Goal: Task Accomplishment & Management: Complete application form

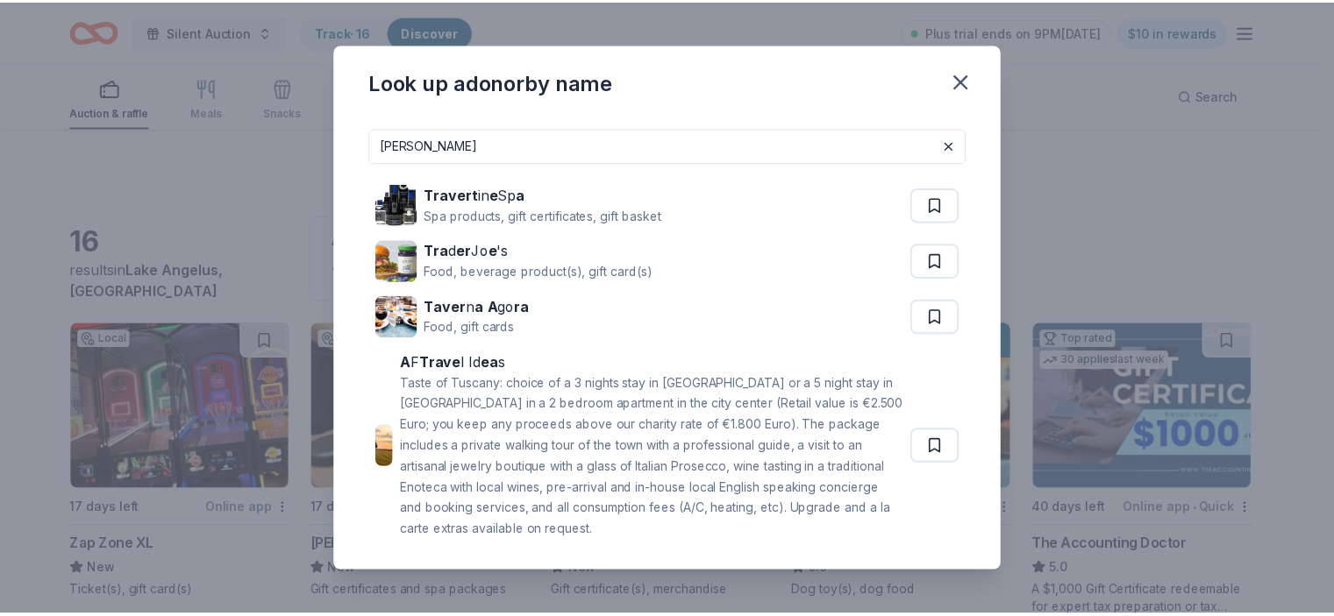
scroll to position [1034, 0]
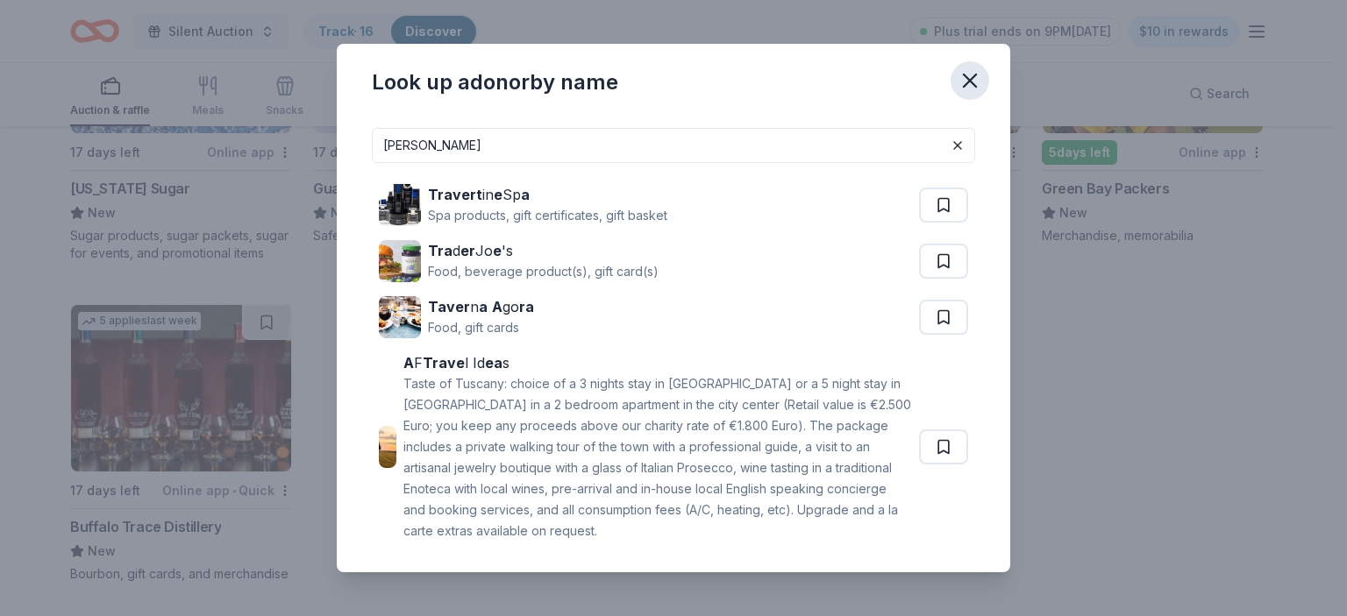
click at [967, 83] on icon "button" at bounding box center [970, 81] width 12 height 12
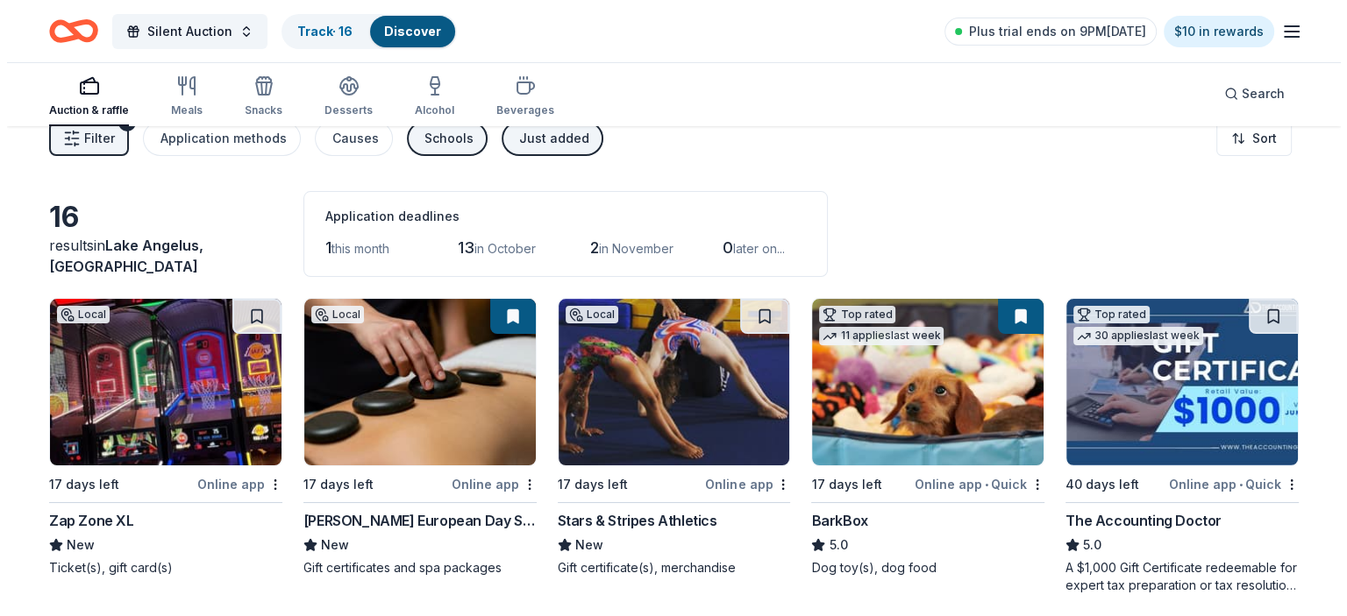
scroll to position [0, 0]
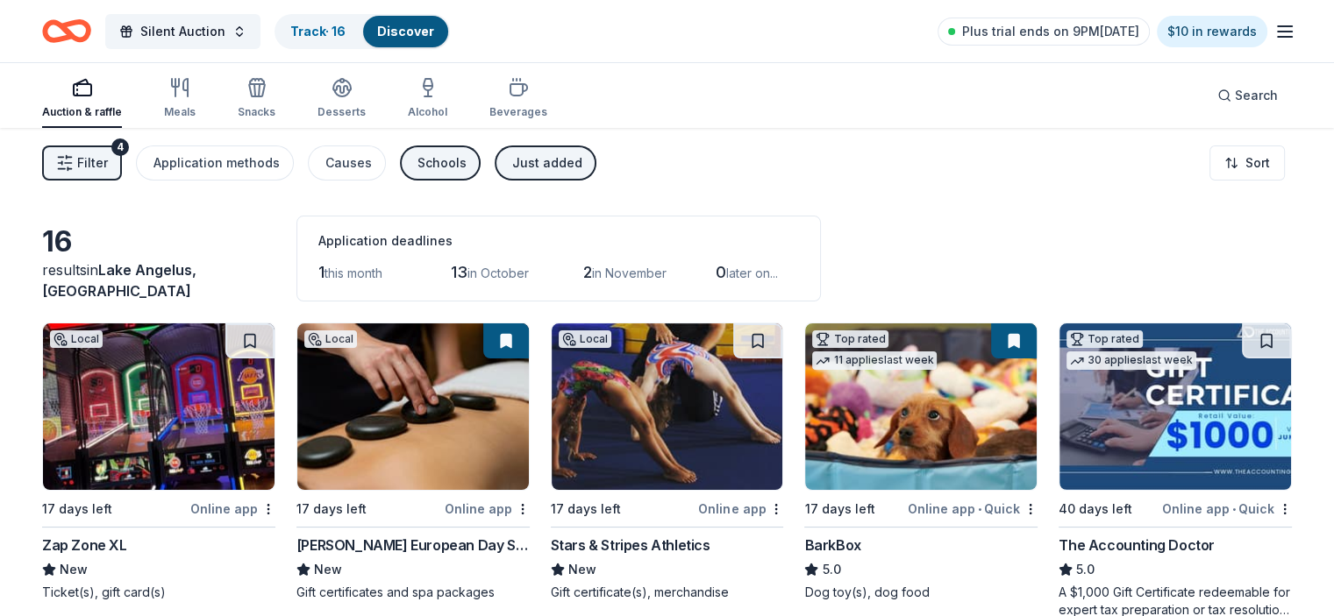
click at [108, 164] on span "Filter" at bounding box center [92, 163] width 31 height 21
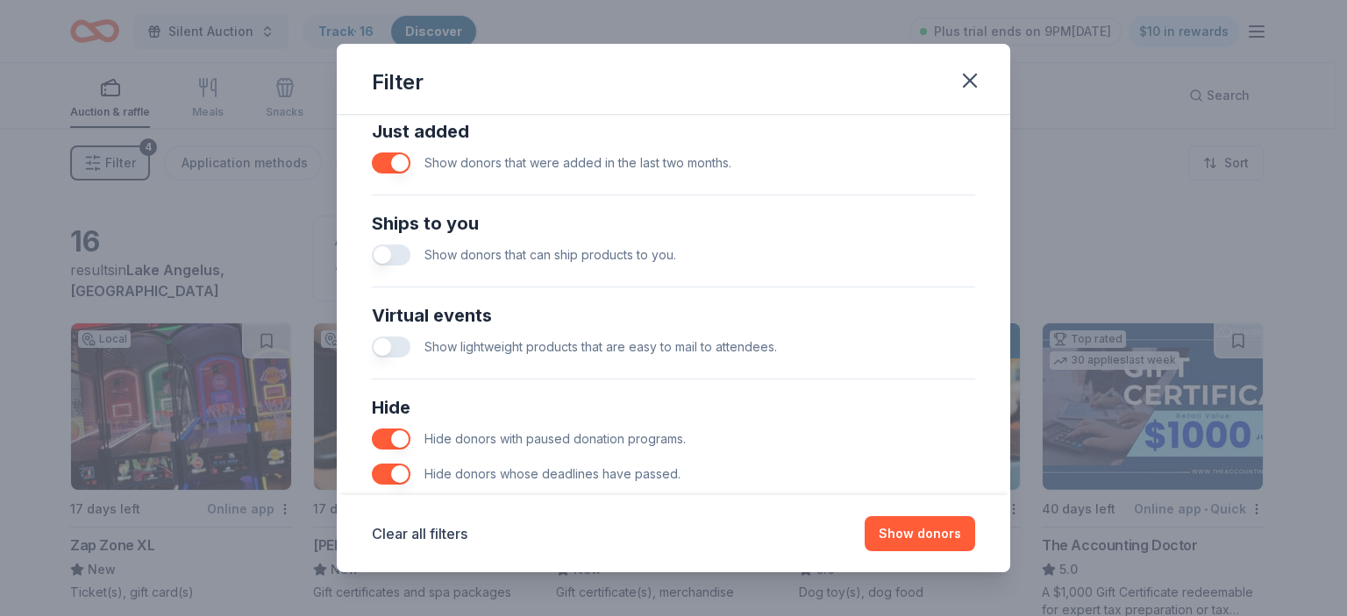
scroll to position [772, 0]
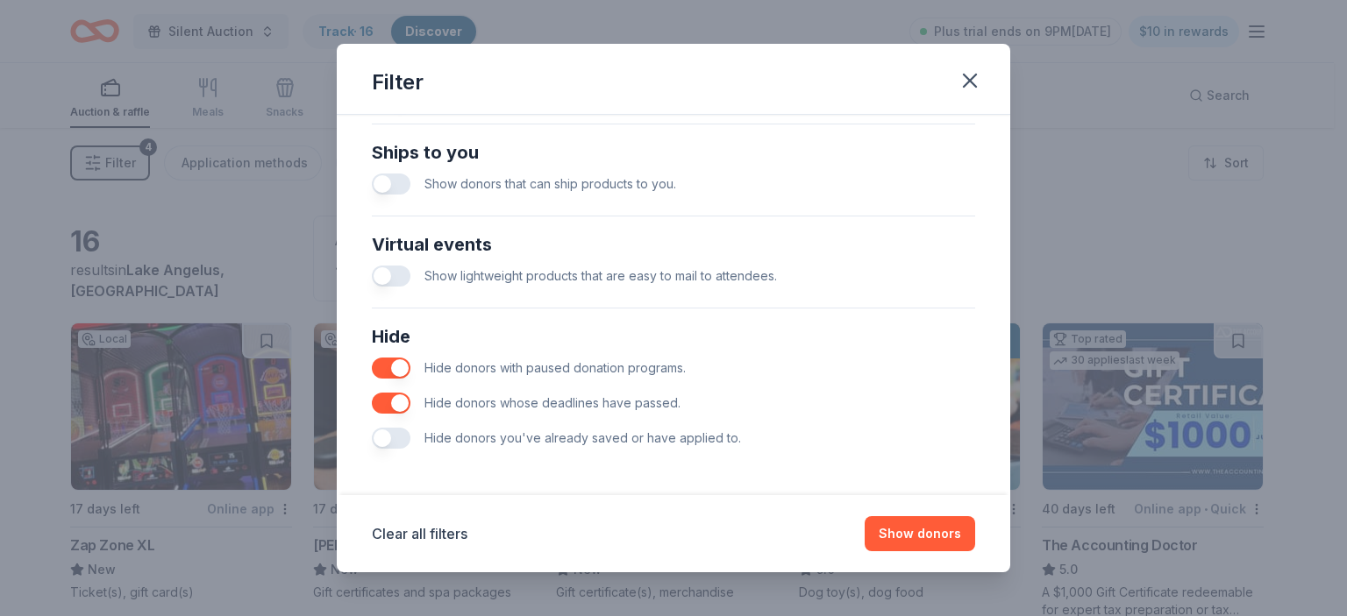
click at [376, 437] on button "button" at bounding box center [391, 438] width 39 height 21
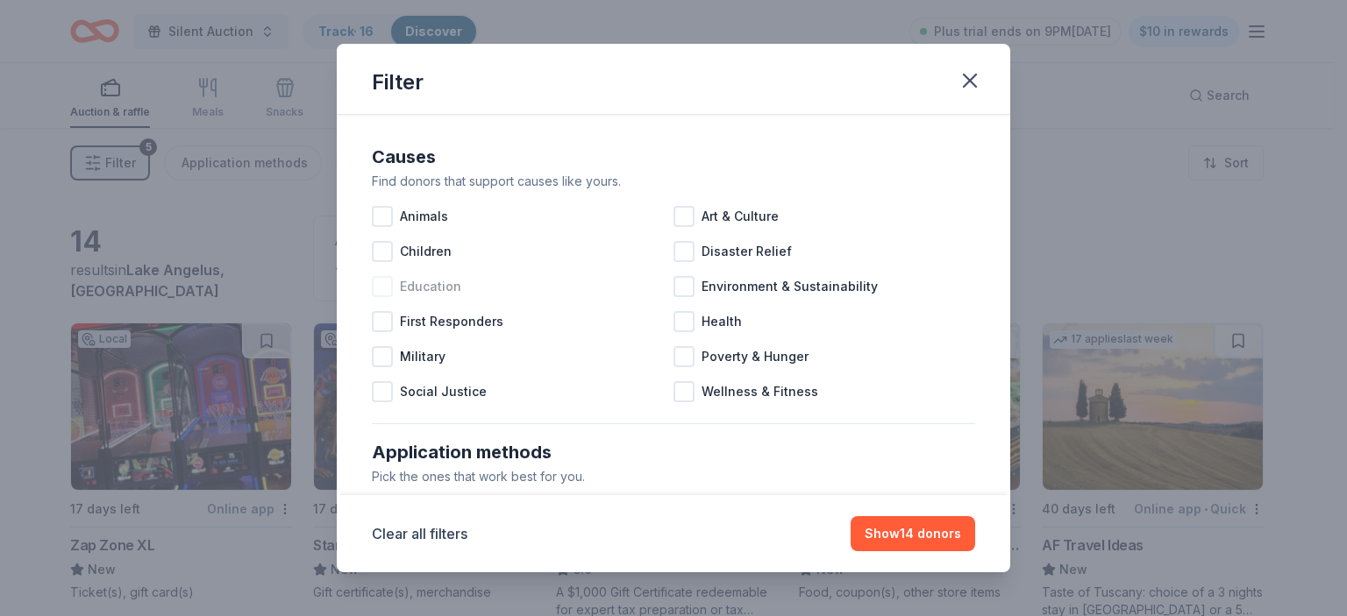
click at [379, 289] on div at bounding box center [382, 286] width 21 height 21
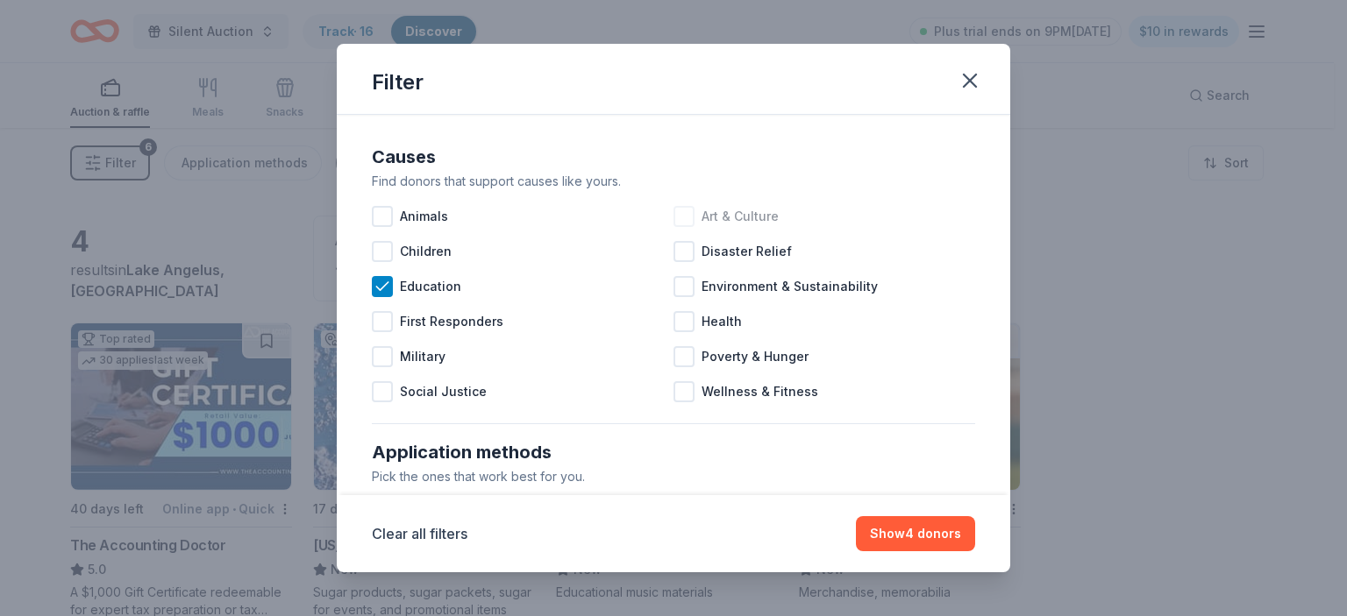
click at [684, 210] on div at bounding box center [683, 216] width 21 height 21
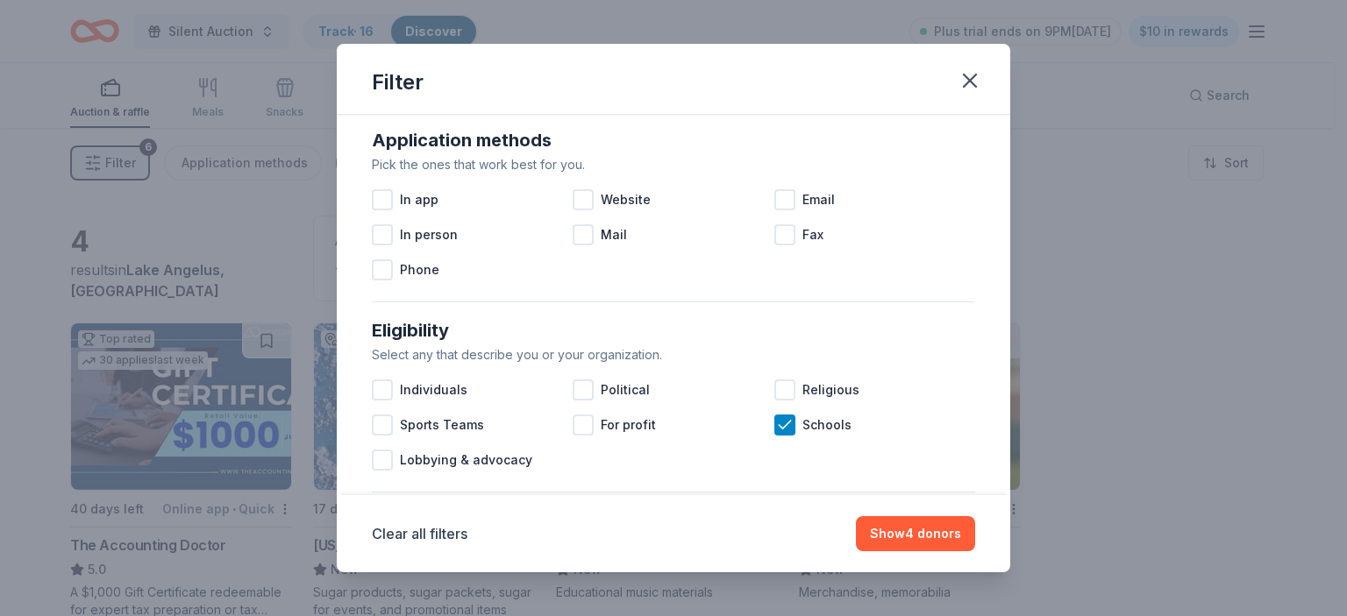
scroll to position [351, 0]
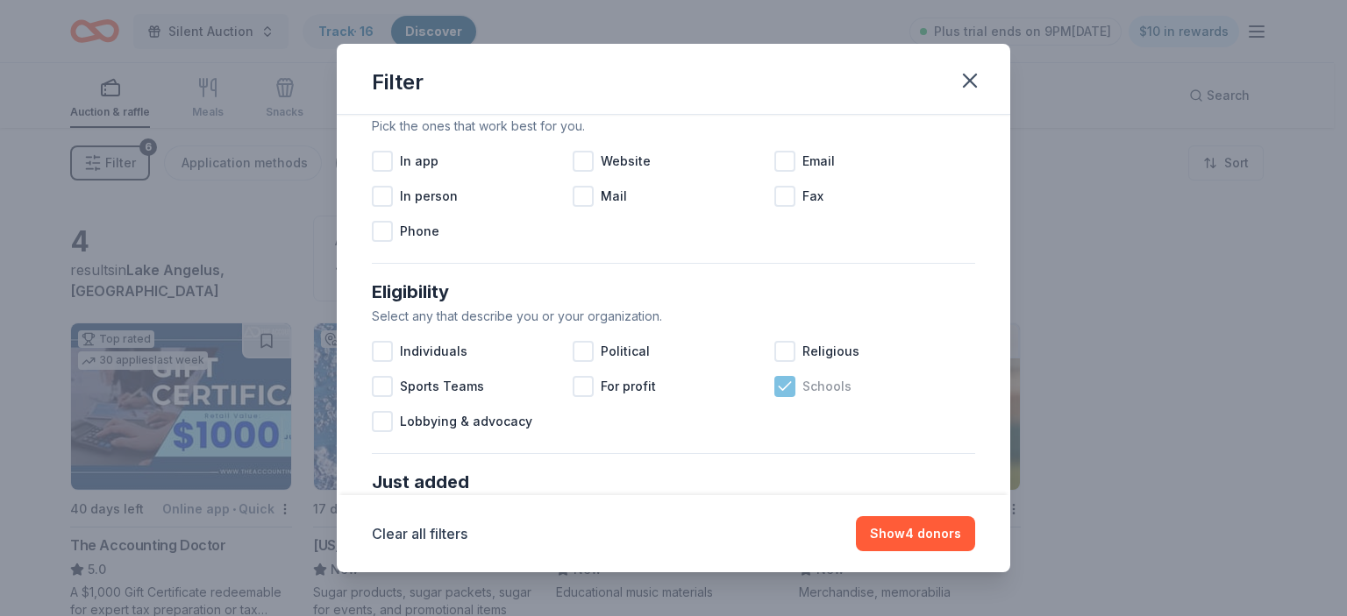
click at [782, 379] on icon at bounding box center [785, 387] width 18 height 18
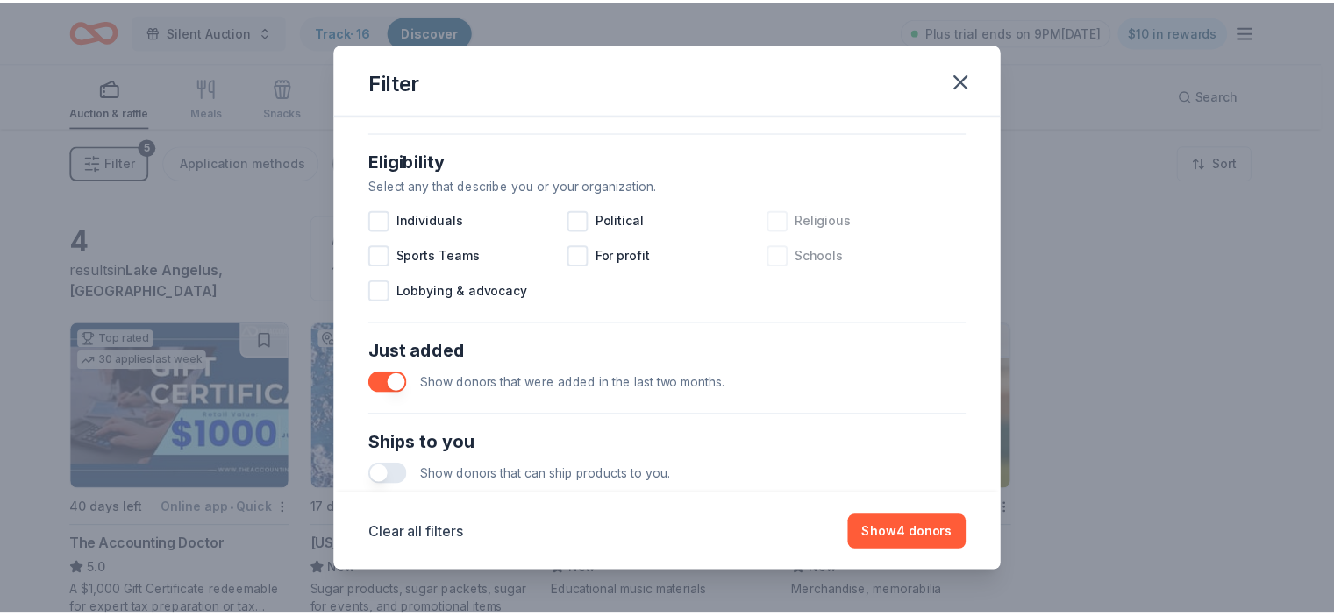
scroll to position [526, 0]
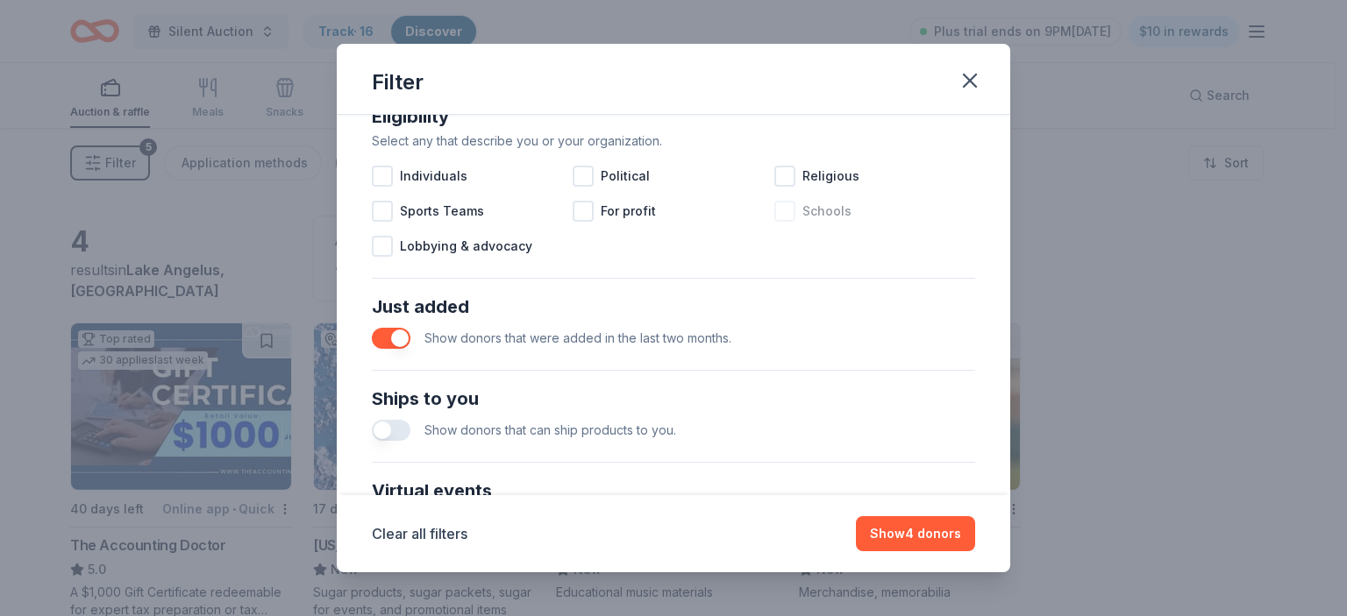
drag, startPoint x: 935, startPoint y: 539, endPoint x: 931, endPoint y: 466, distance: 72.9
click at [935, 540] on button "Show 4 donors" at bounding box center [915, 533] width 119 height 35
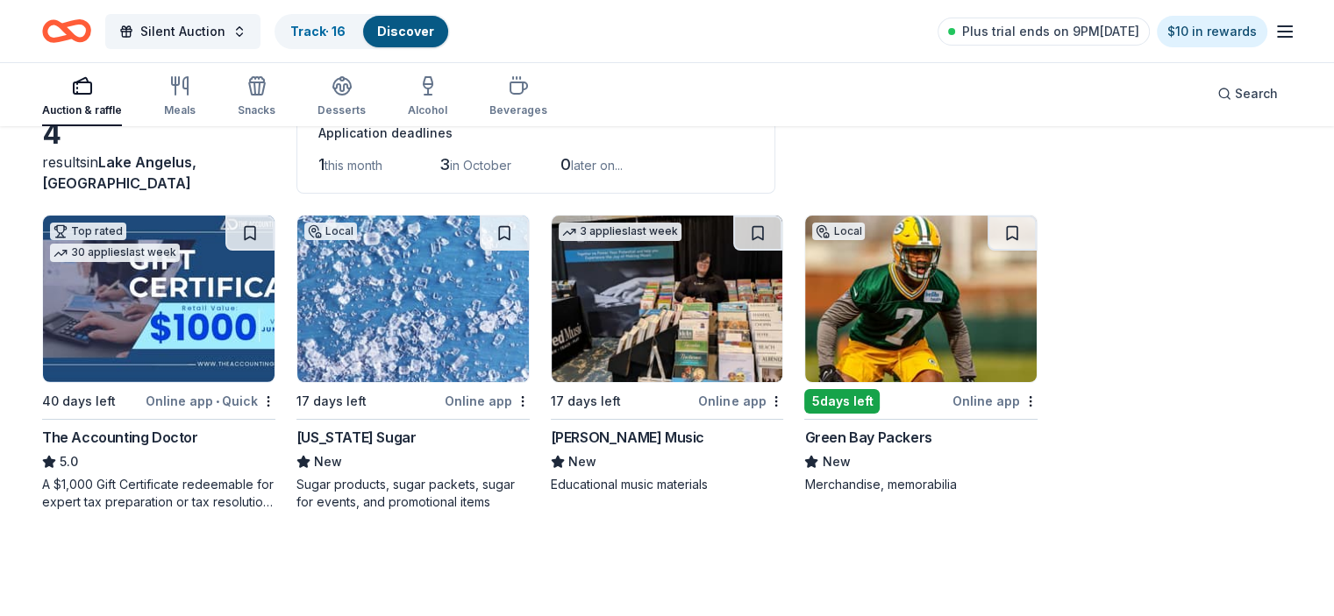
scroll to position [127, 0]
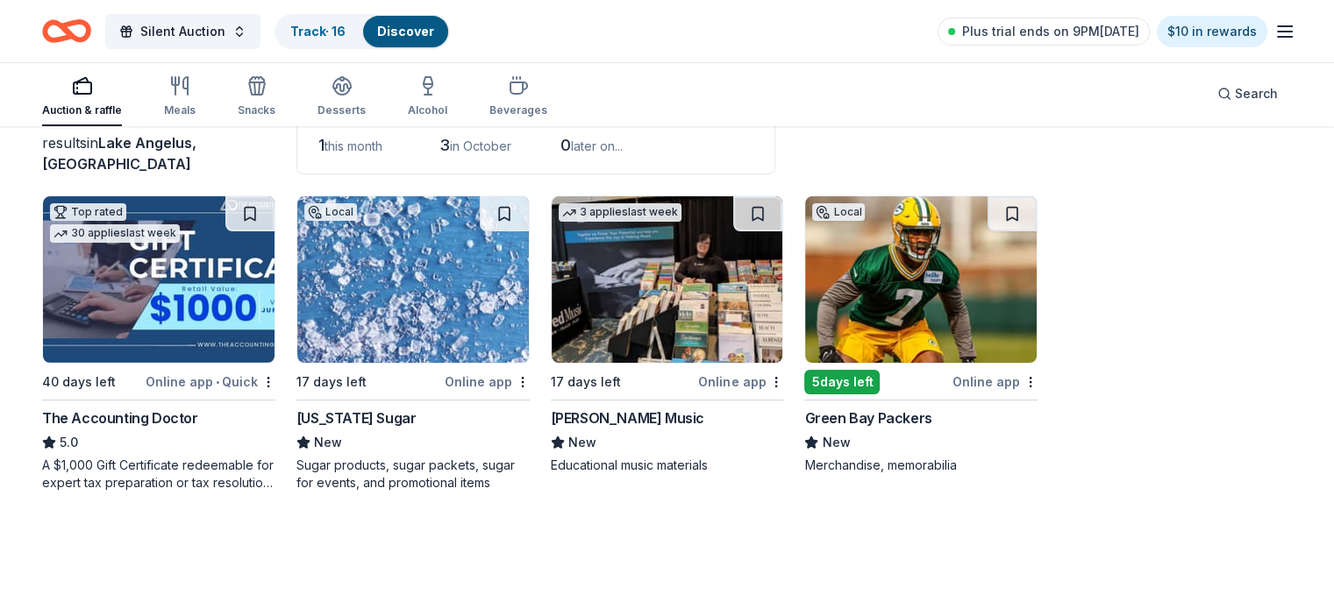
click at [648, 280] on img at bounding box center [666, 279] width 231 height 167
click at [387, 304] on img at bounding box center [412, 279] width 231 height 167
click at [93, 87] on icon "button" at bounding box center [82, 85] width 21 height 21
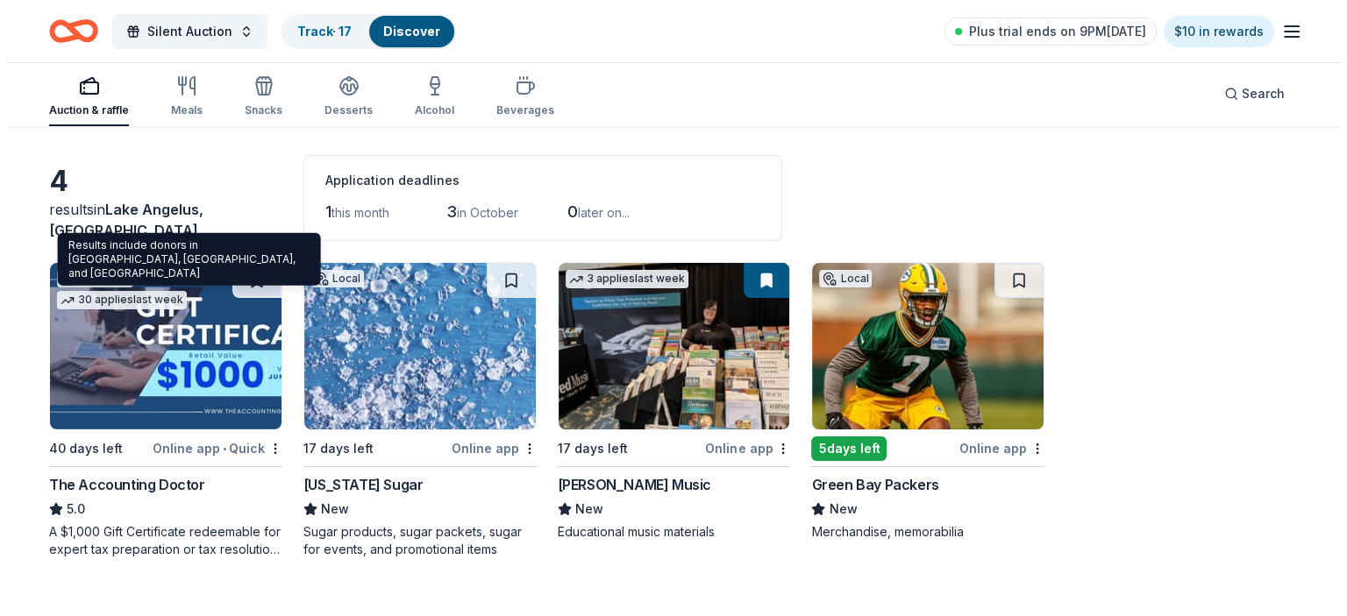
scroll to position [0, 0]
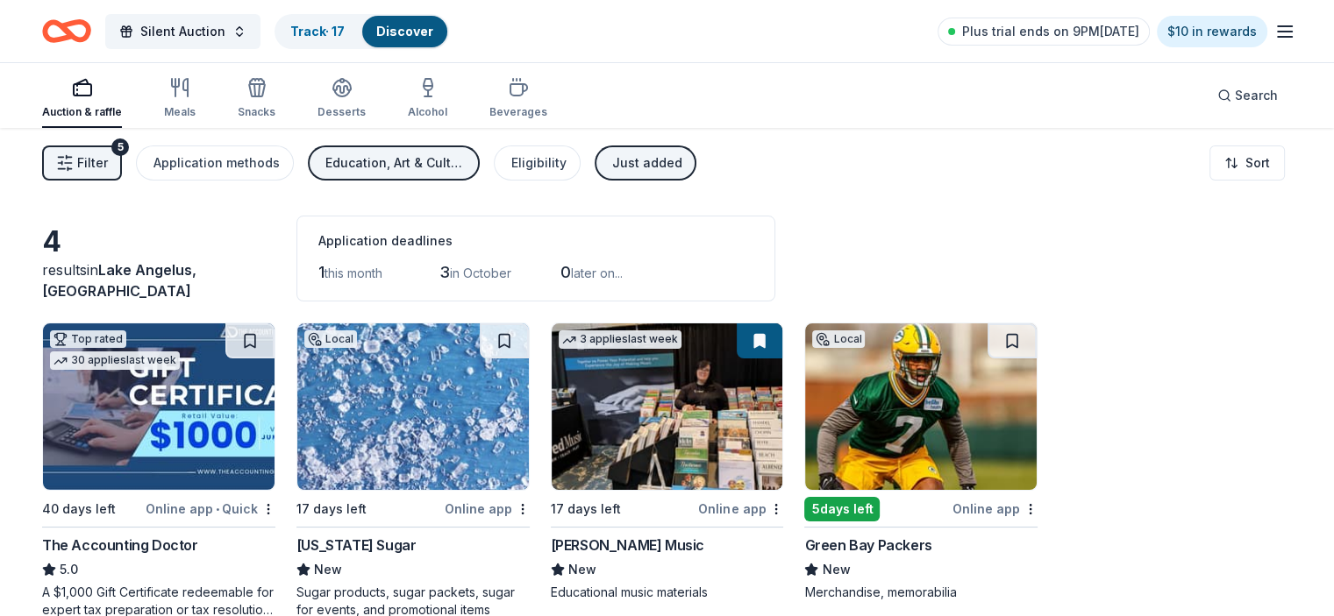
click at [108, 160] on span "Filter" at bounding box center [92, 163] width 31 height 21
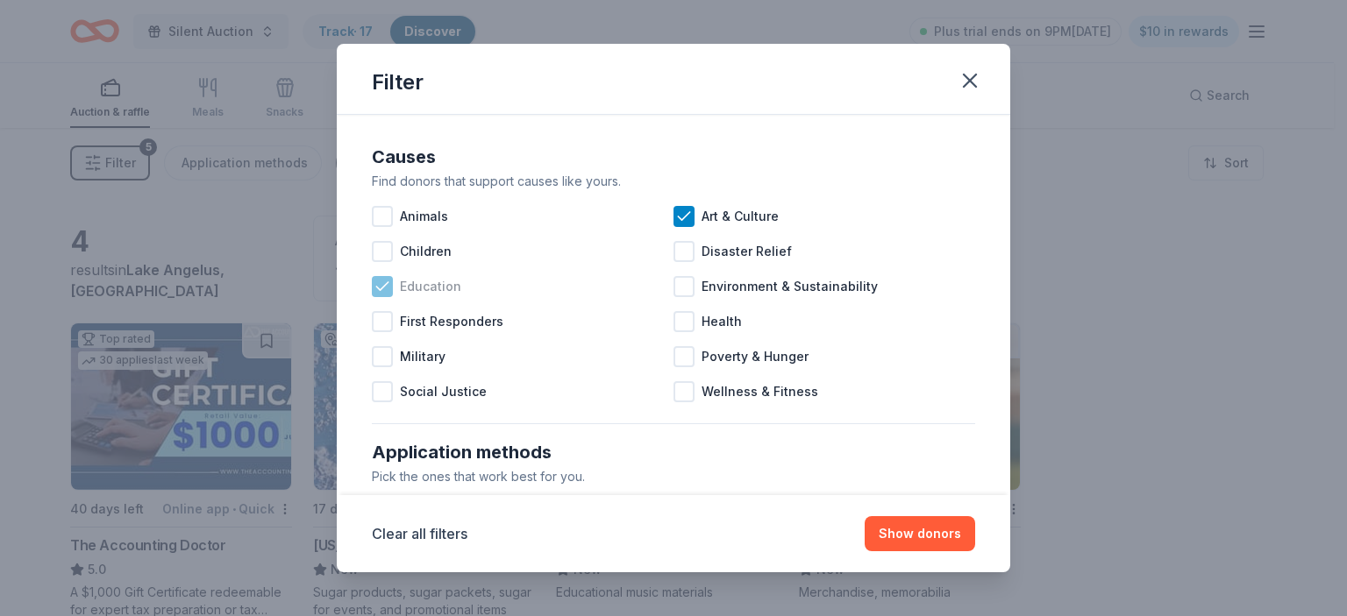
click at [383, 284] on icon at bounding box center [382, 287] width 18 height 18
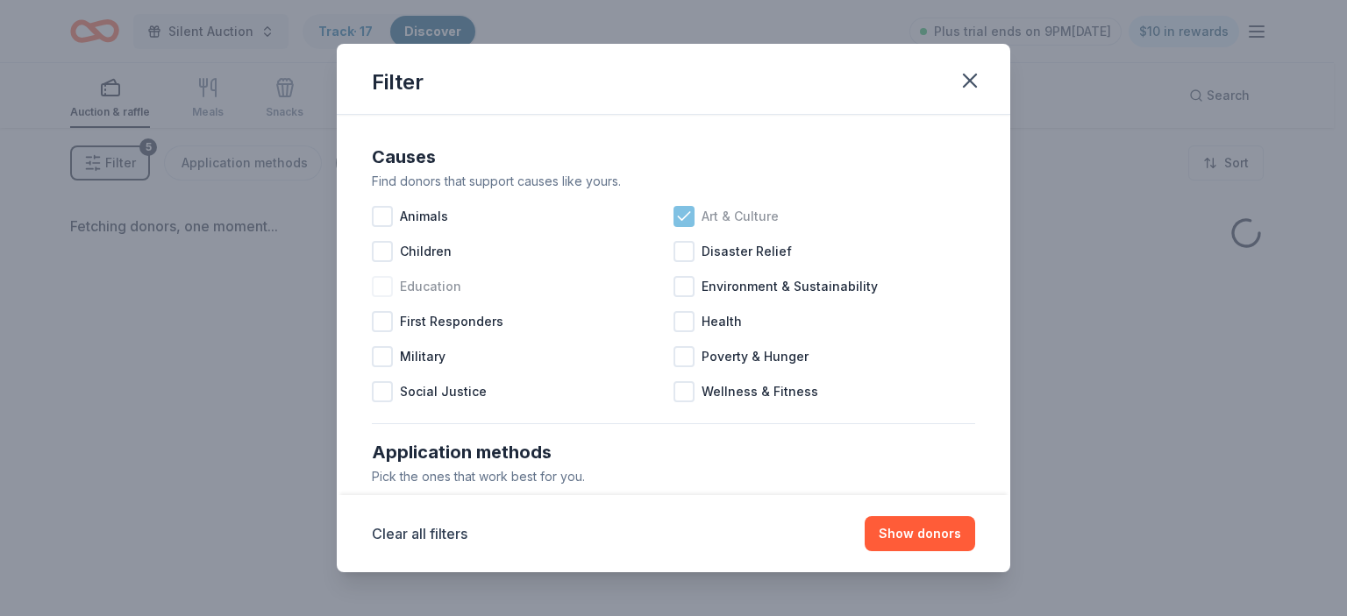
click at [687, 210] on div at bounding box center [683, 216] width 21 height 21
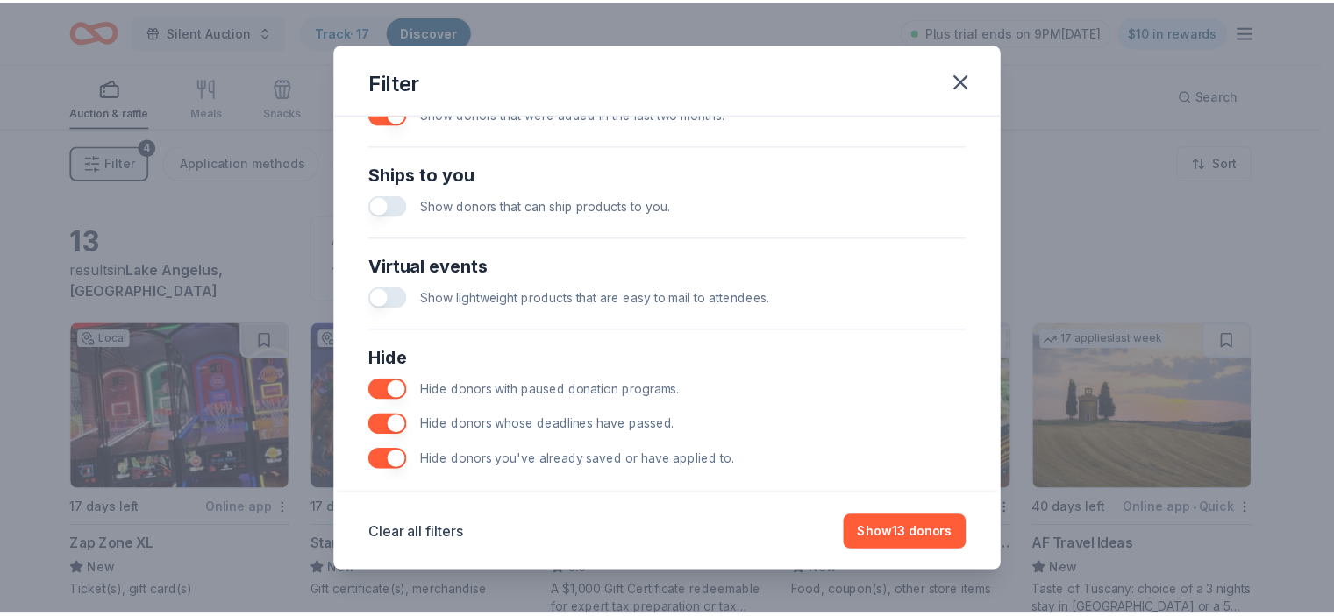
scroll to position [772, 0]
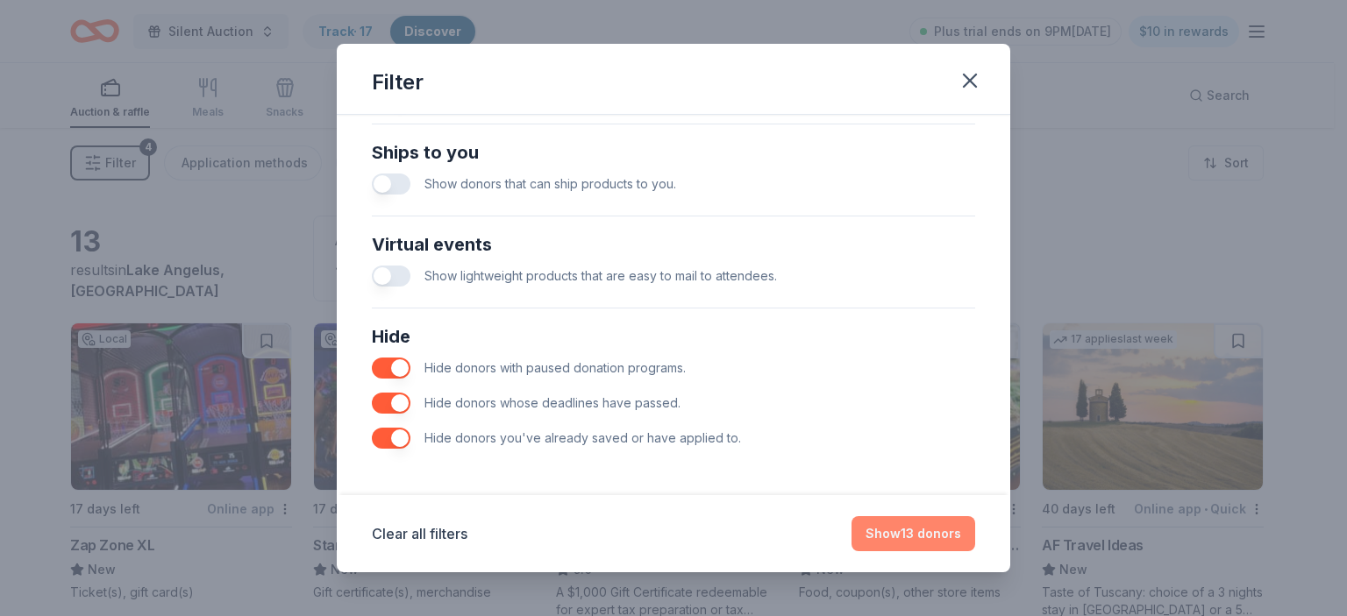
click at [933, 545] on button "Show 13 donors" at bounding box center [913, 533] width 124 height 35
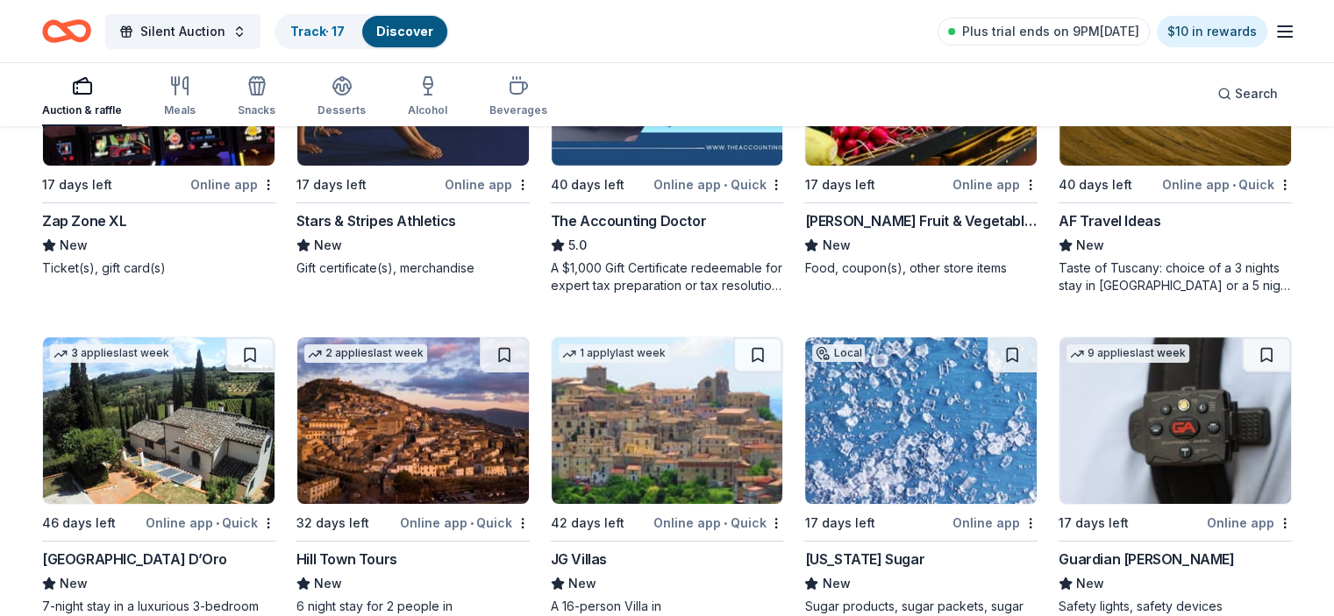
scroll to position [351, 0]
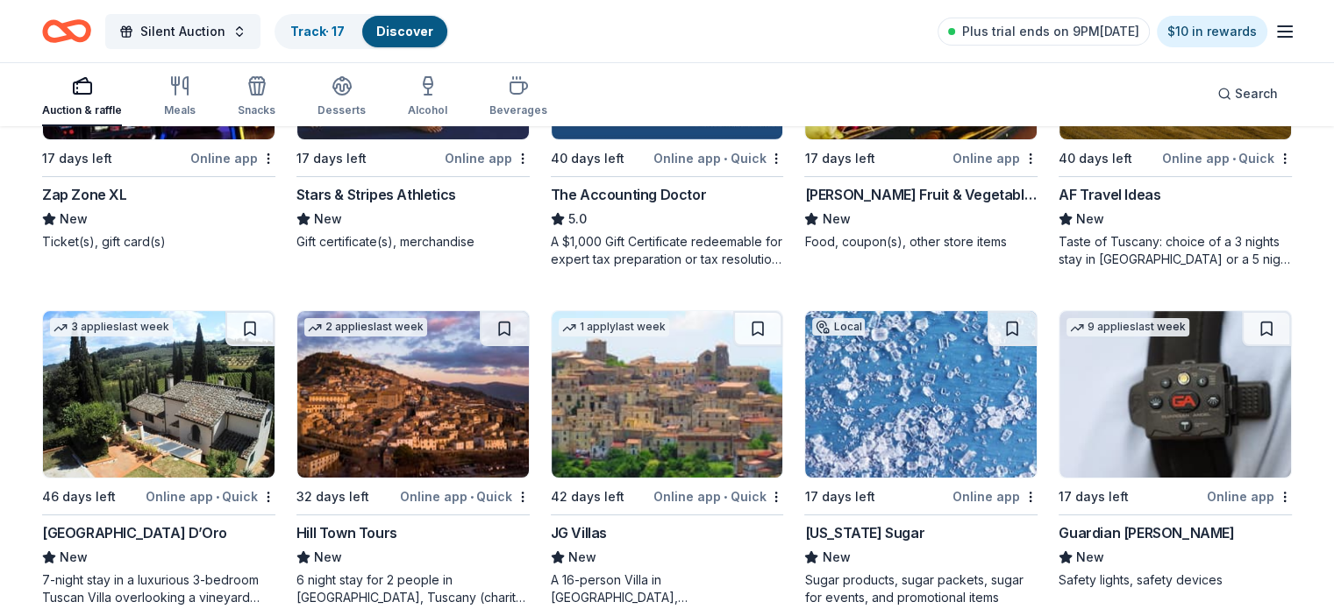
click at [1131, 416] on img at bounding box center [1174, 394] width 231 height 167
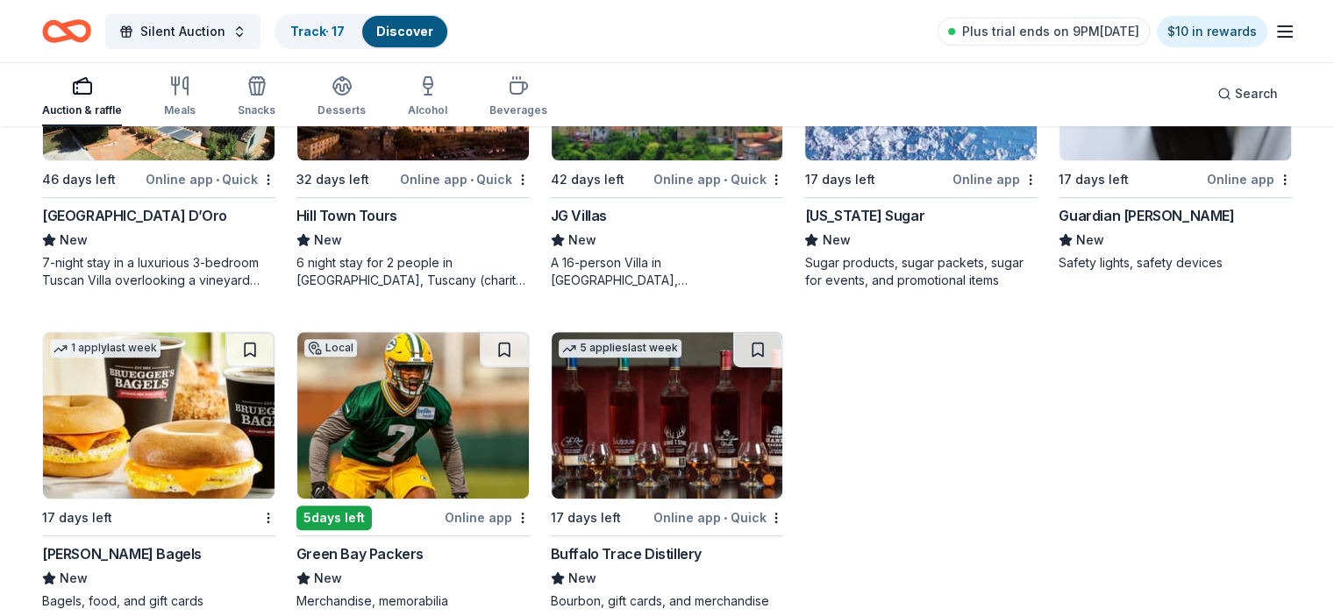
scroll to position [695, 0]
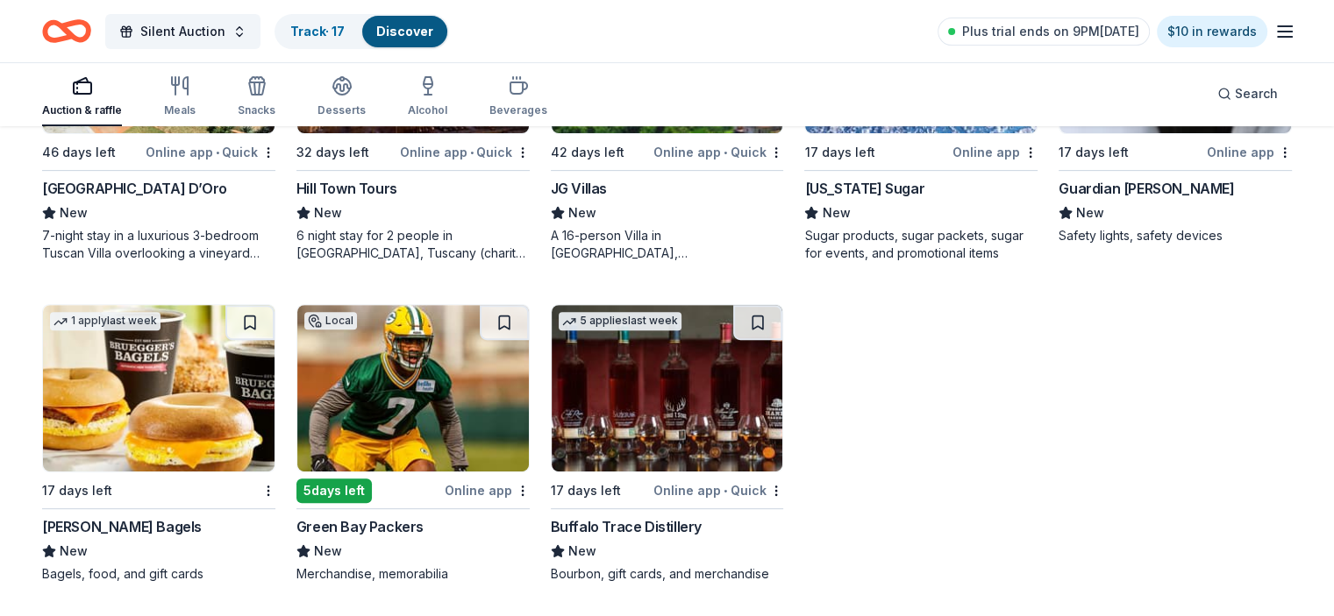
click at [203, 409] on img at bounding box center [158, 388] width 231 height 167
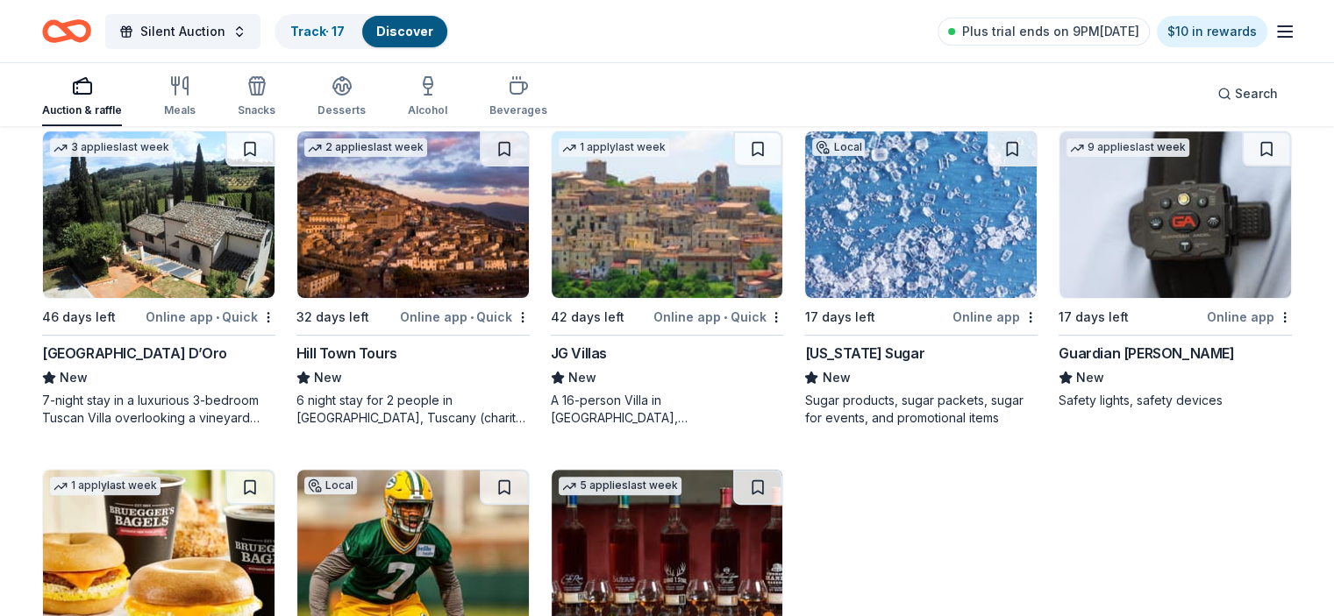
scroll to position [432, 0]
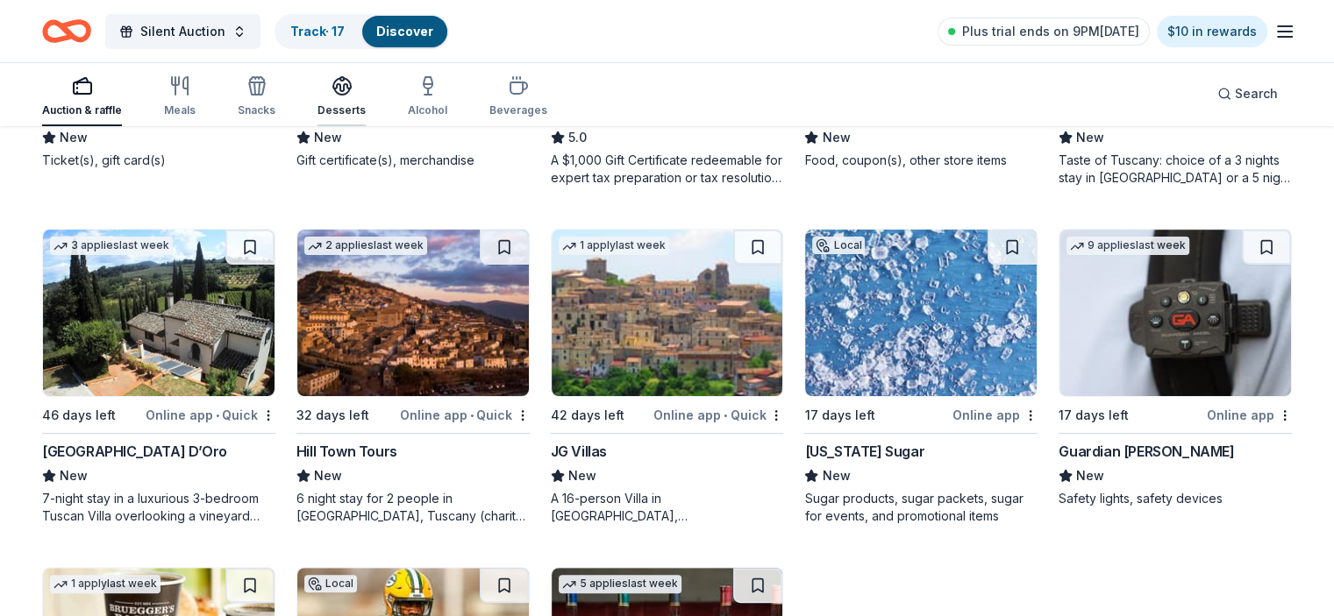
click at [352, 89] on icon "button" at bounding box center [341, 85] width 21 height 21
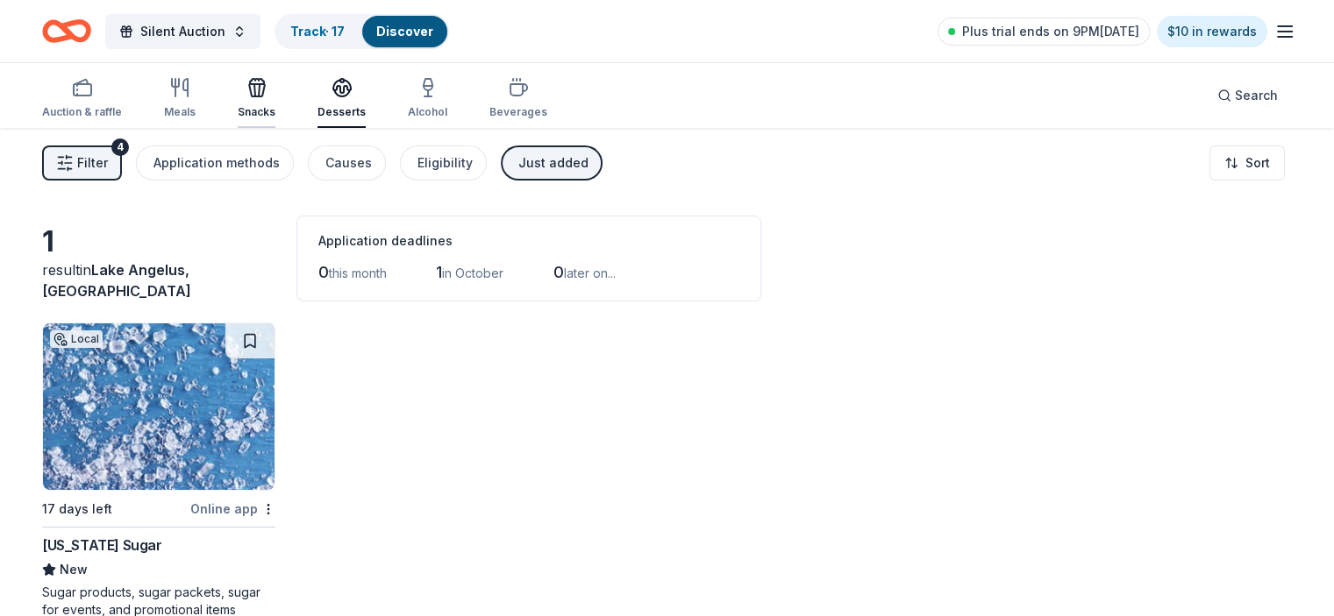
click at [275, 99] on div "Snacks" at bounding box center [257, 98] width 38 height 42
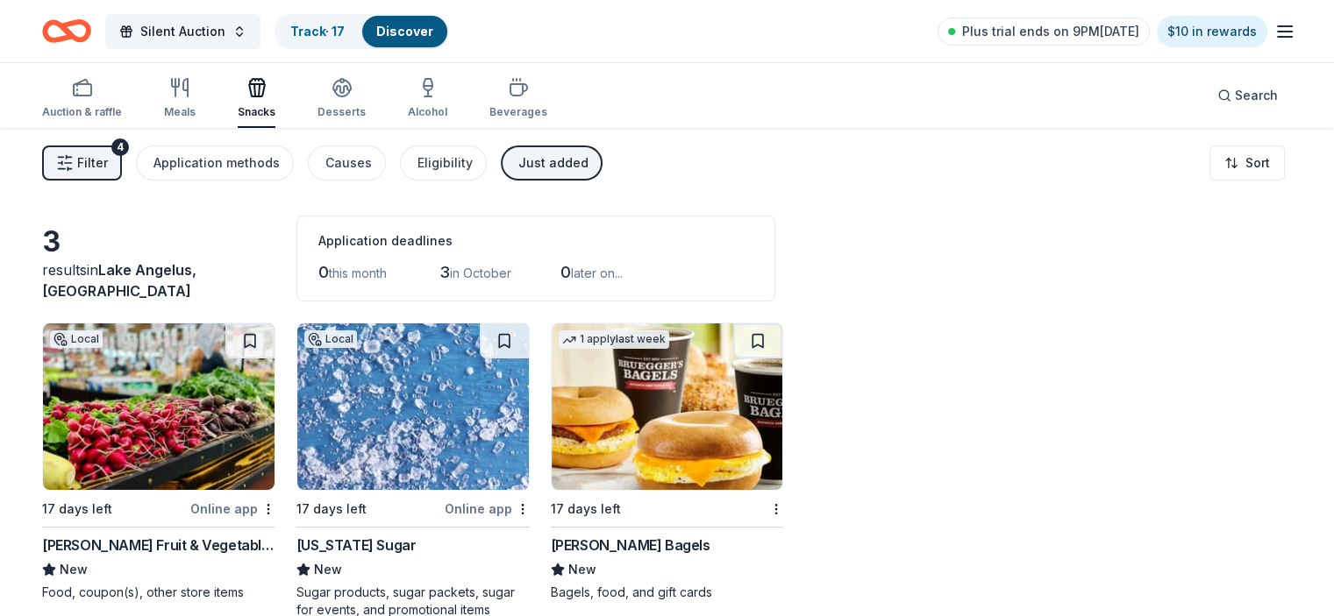
click at [108, 166] on span "Filter" at bounding box center [92, 163] width 31 height 21
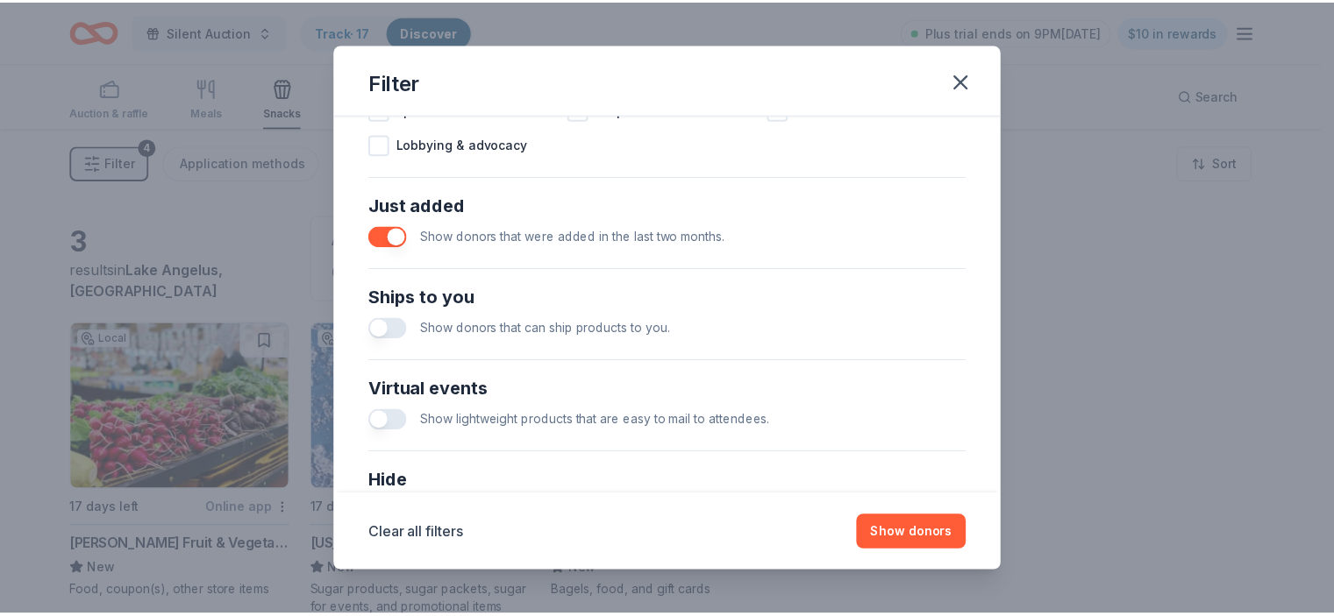
scroll to position [701, 0]
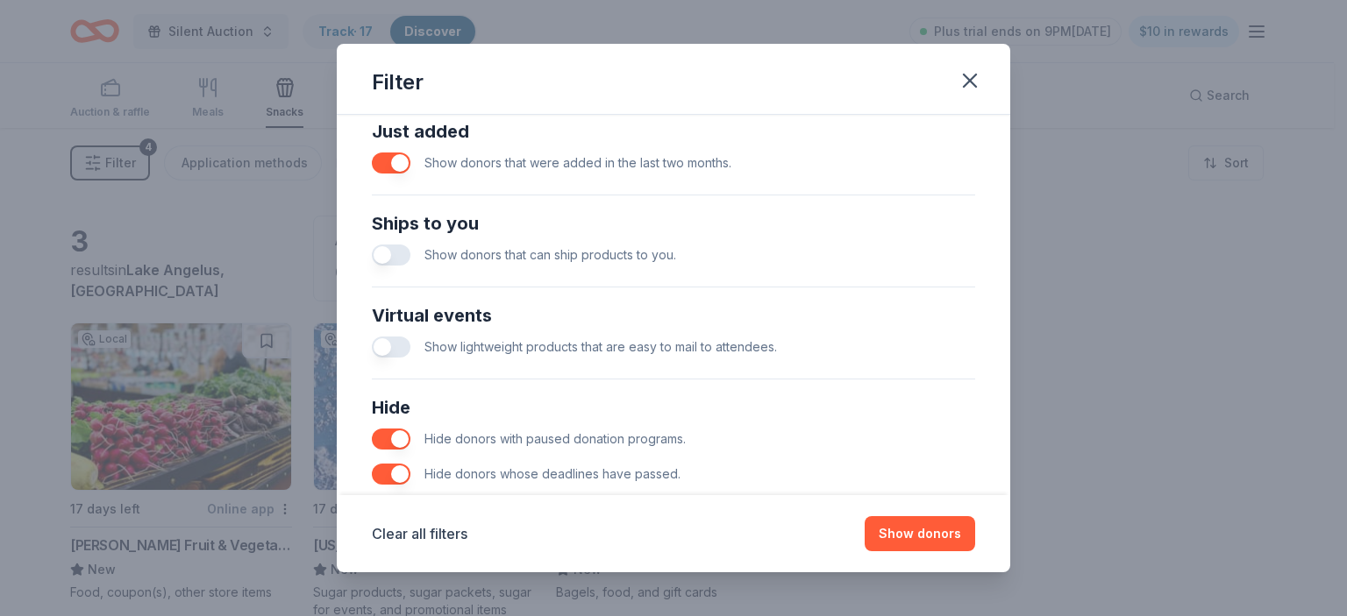
click at [395, 160] on button "button" at bounding box center [391, 163] width 39 height 21
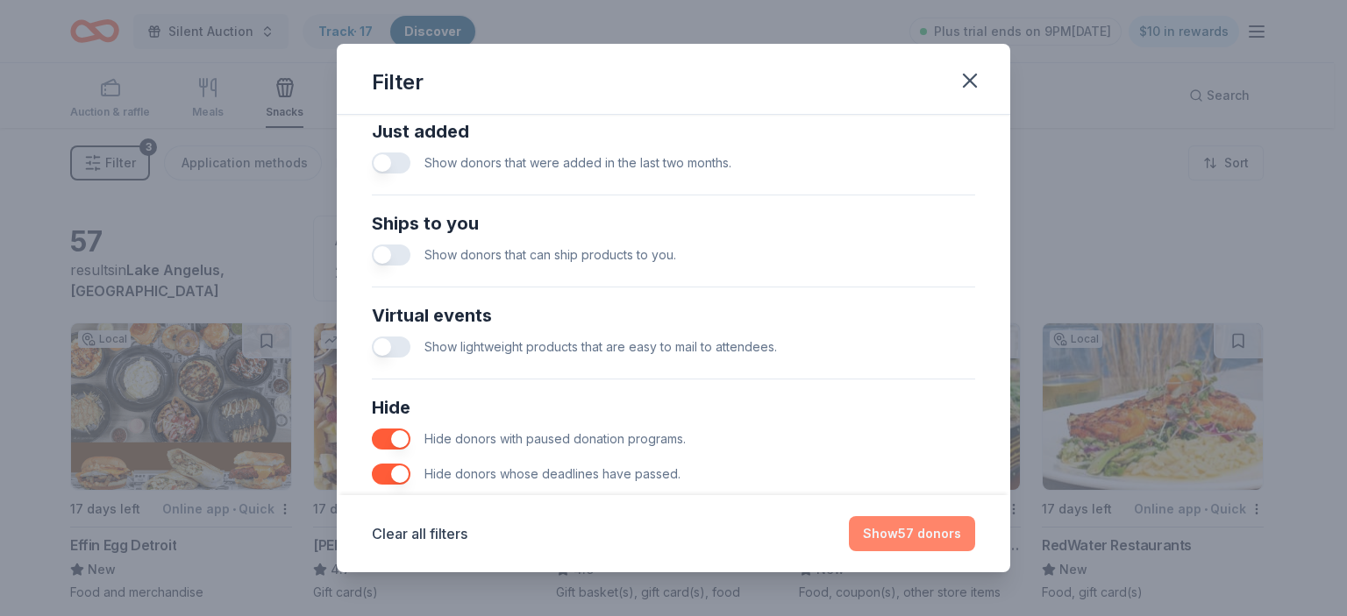
click at [922, 537] on button "Show 57 donors" at bounding box center [912, 533] width 126 height 35
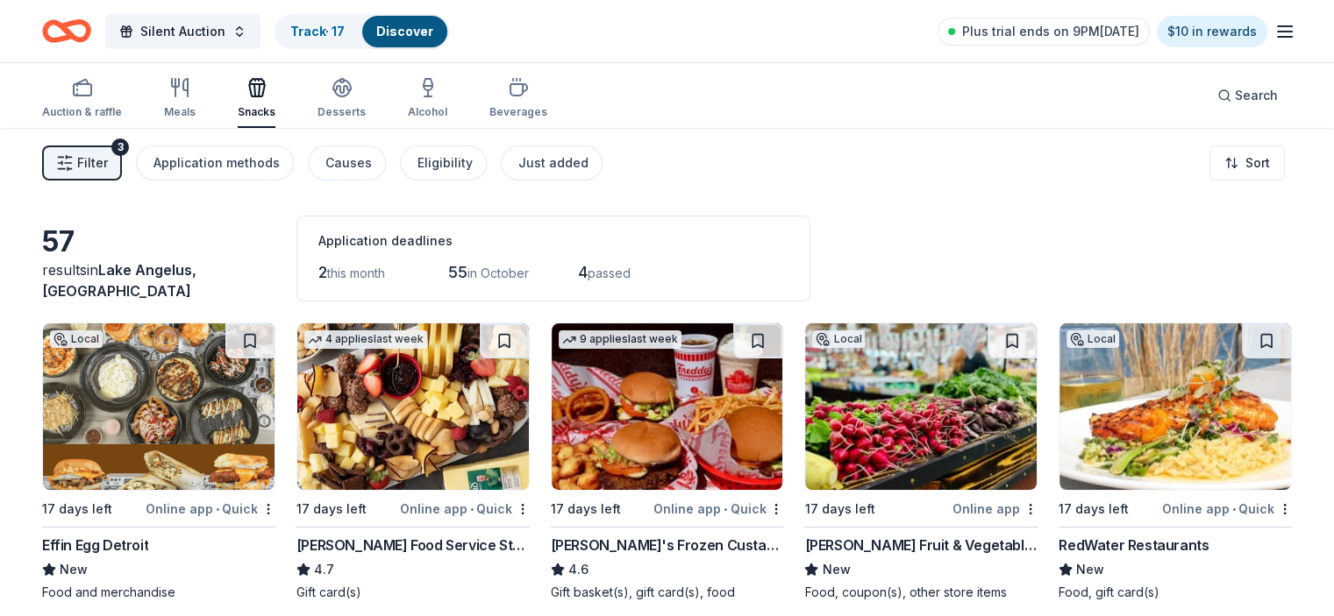
scroll to position [88, 0]
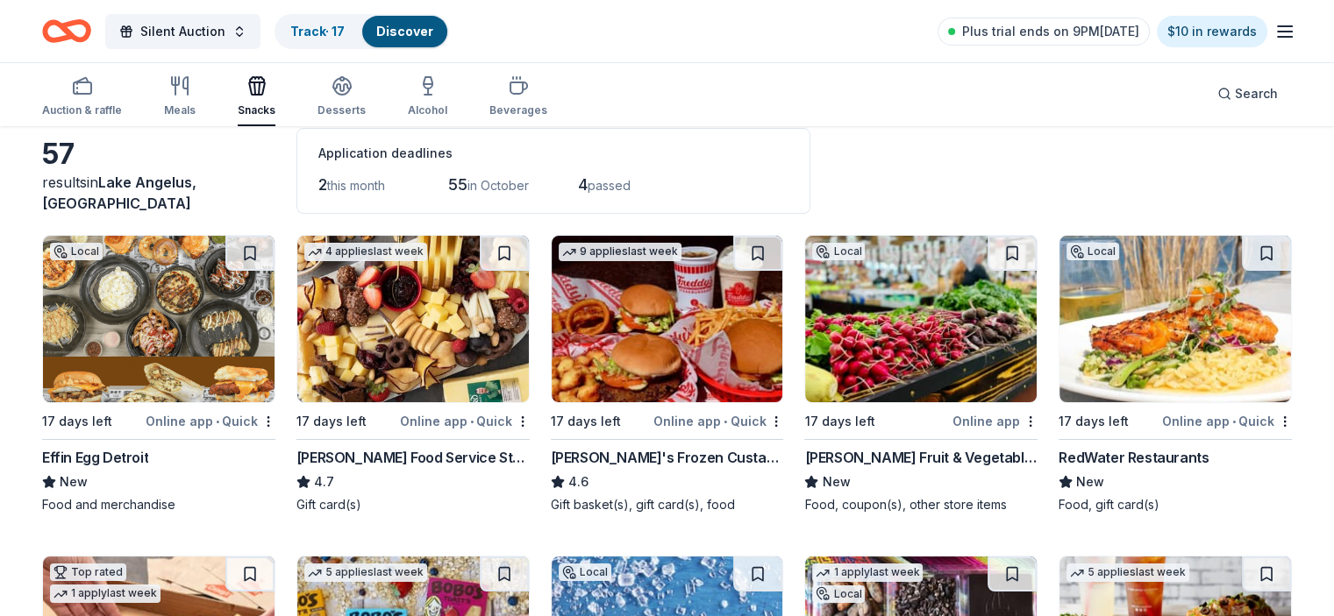
click at [1195, 301] on img at bounding box center [1174, 319] width 231 height 167
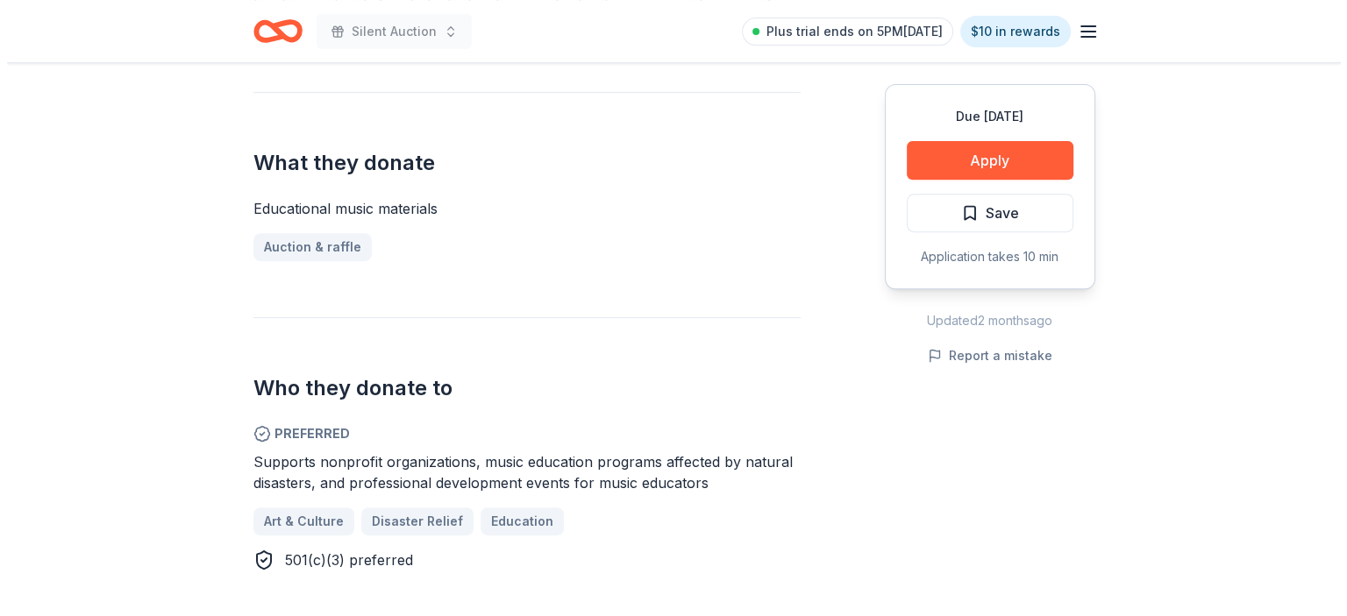
scroll to position [701, 0]
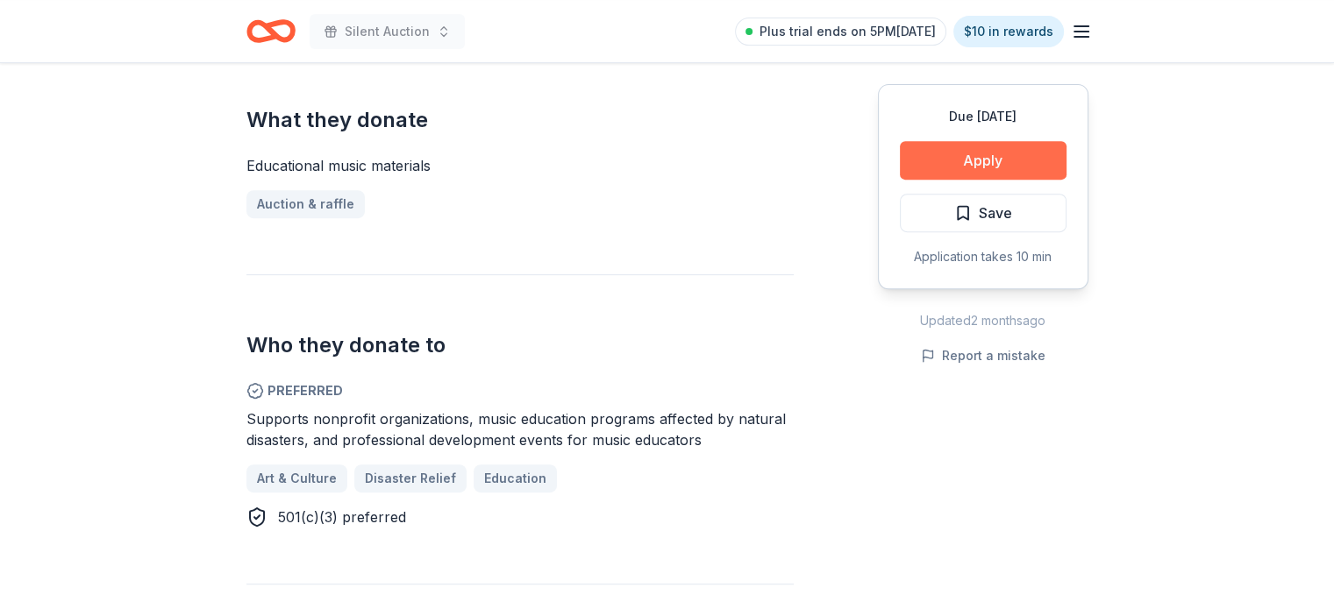
click at [1010, 151] on button "Apply" at bounding box center [983, 160] width 167 height 39
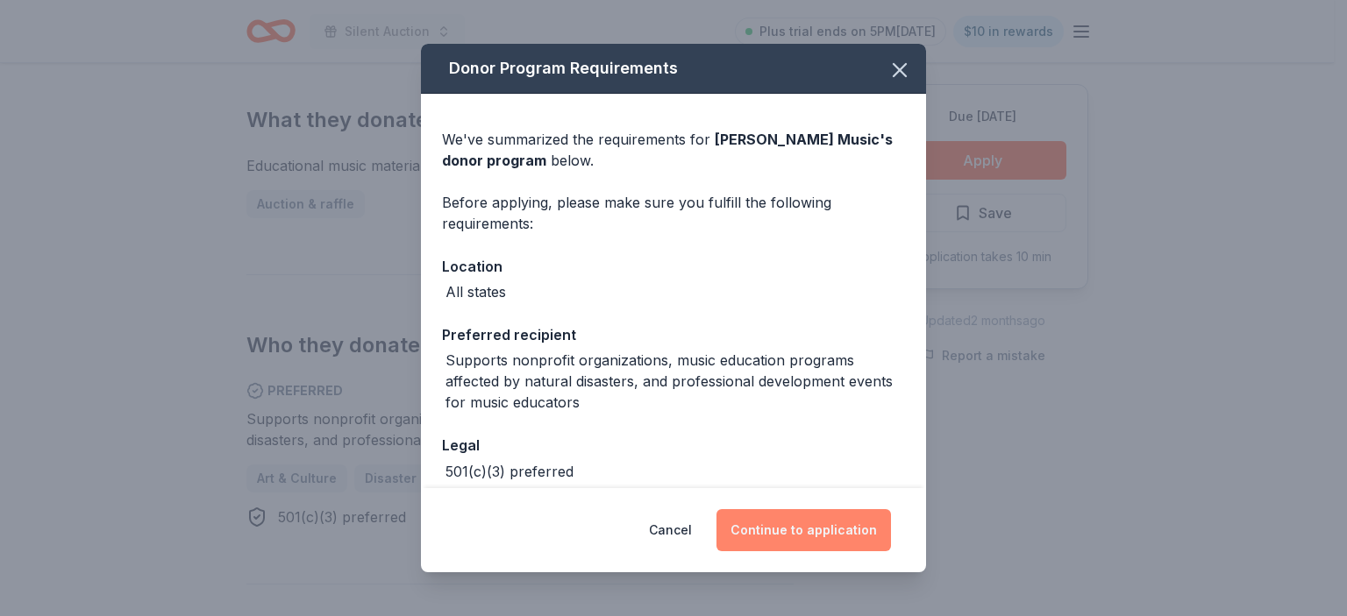
click at [817, 530] on button "Continue to application" at bounding box center [803, 530] width 174 height 42
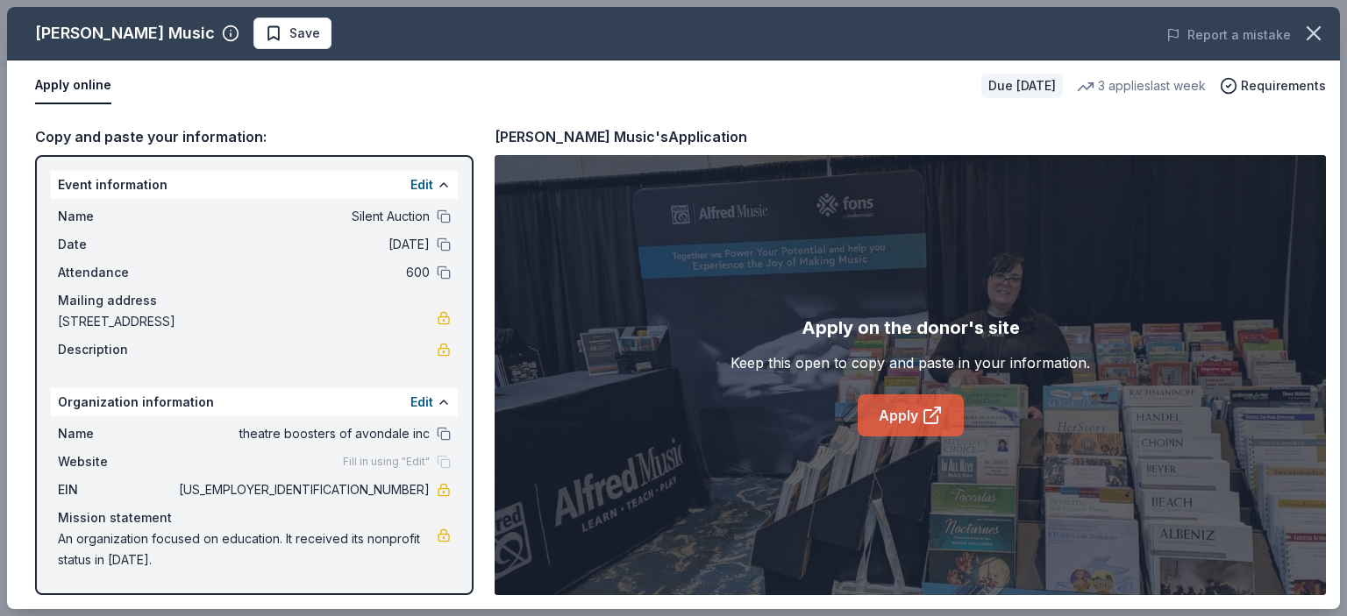
click at [924, 412] on icon at bounding box center [930, 416] width 13 height 13
click at [289, 31] on span "Save" at bounding box center [304, 33] width 31 height 21
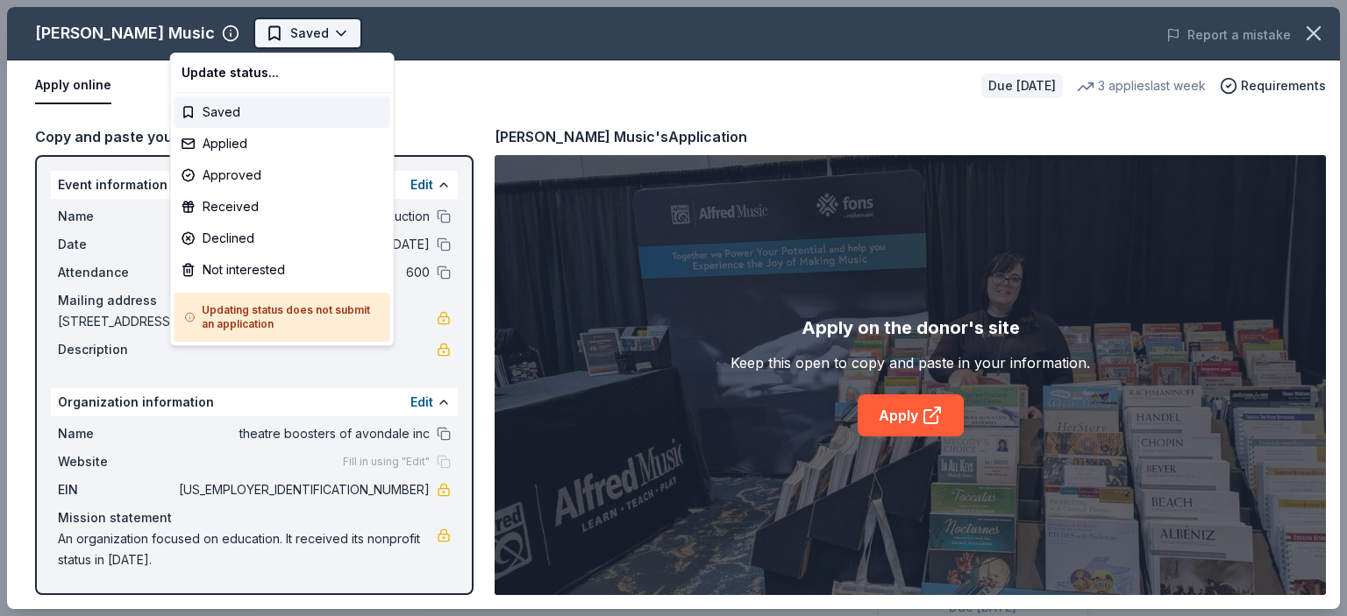
click at [266, 27] on html "Silent Auction Saved Apply Due in 17 days Share Alfred Music New 3 applies last…" at bounding box center [673, 308] width 1347 height 616
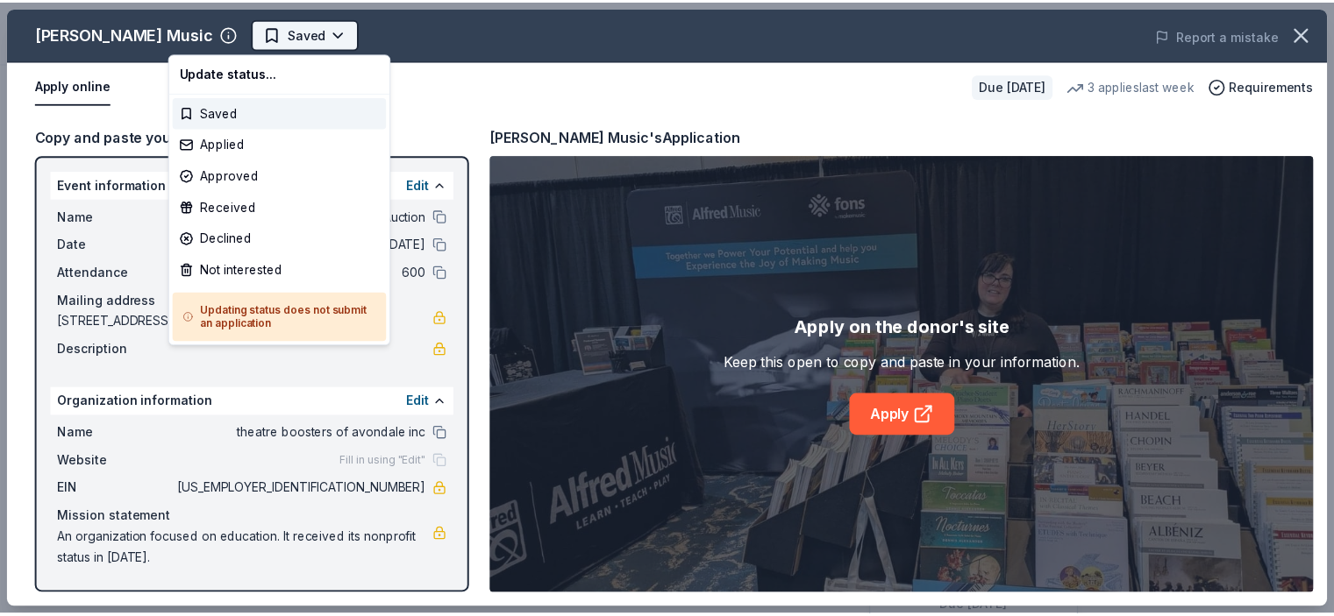
scroll to position [0, 0]
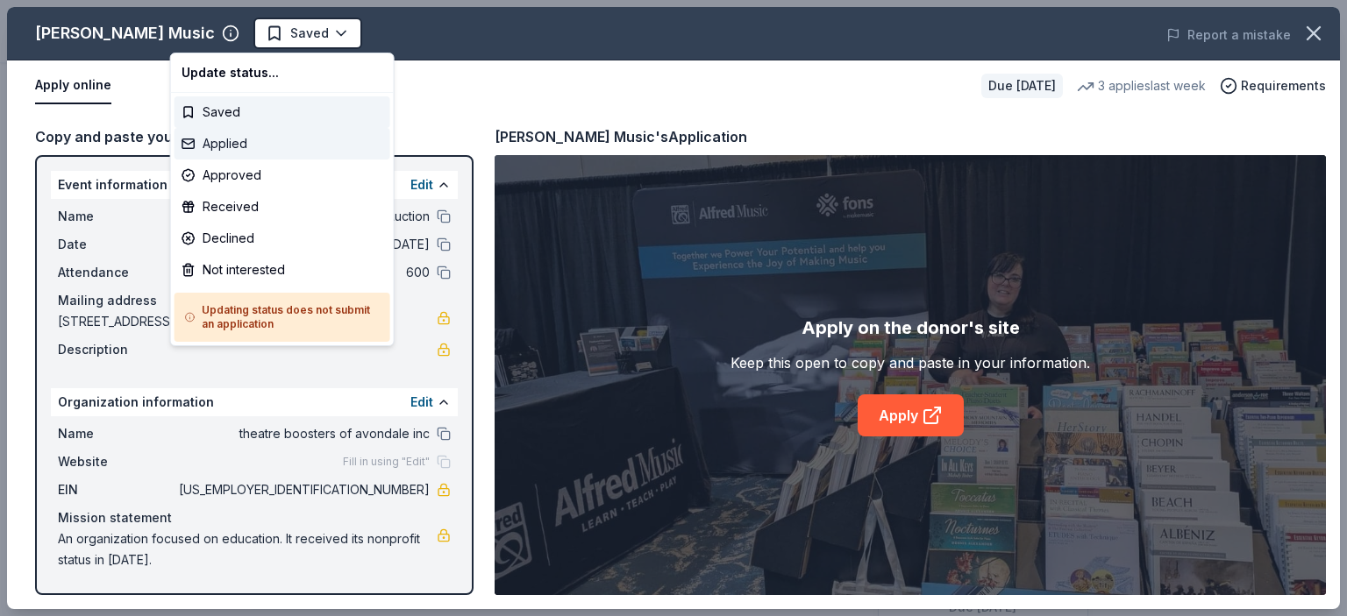
click at [265, 136] on div "Applied" at bounding box center [282, 144] width 216 height 32
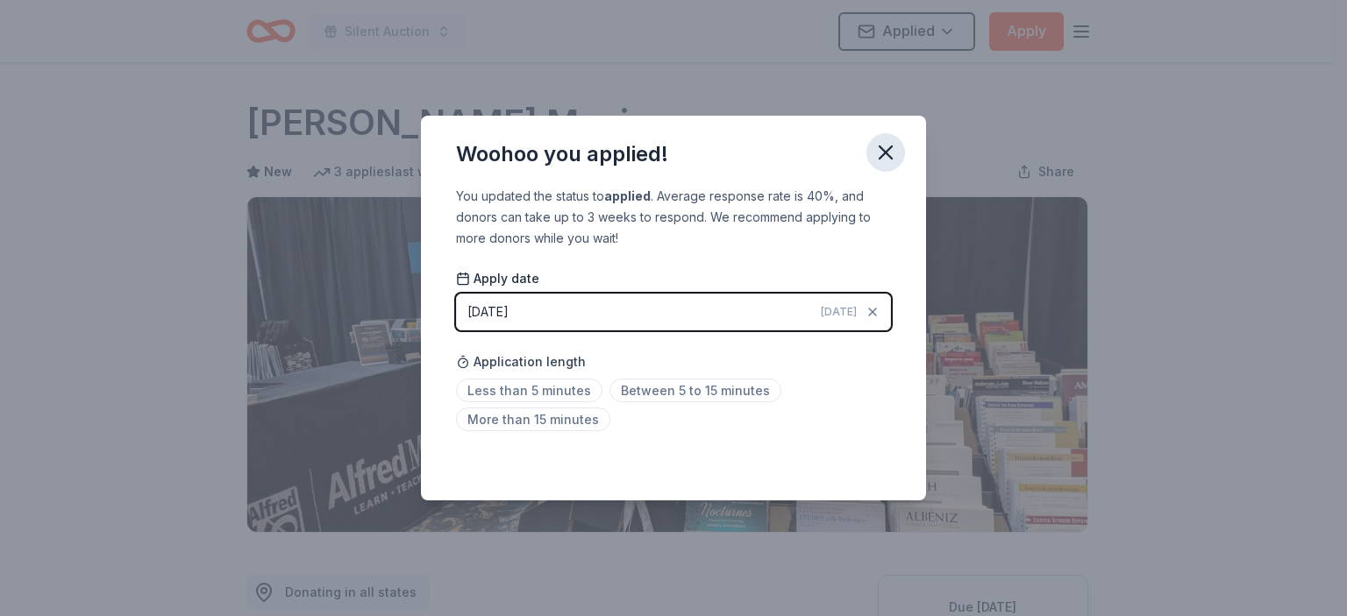
click at [892, 164] on icon "button" at bounding box center [885, 152] width 25 height 25
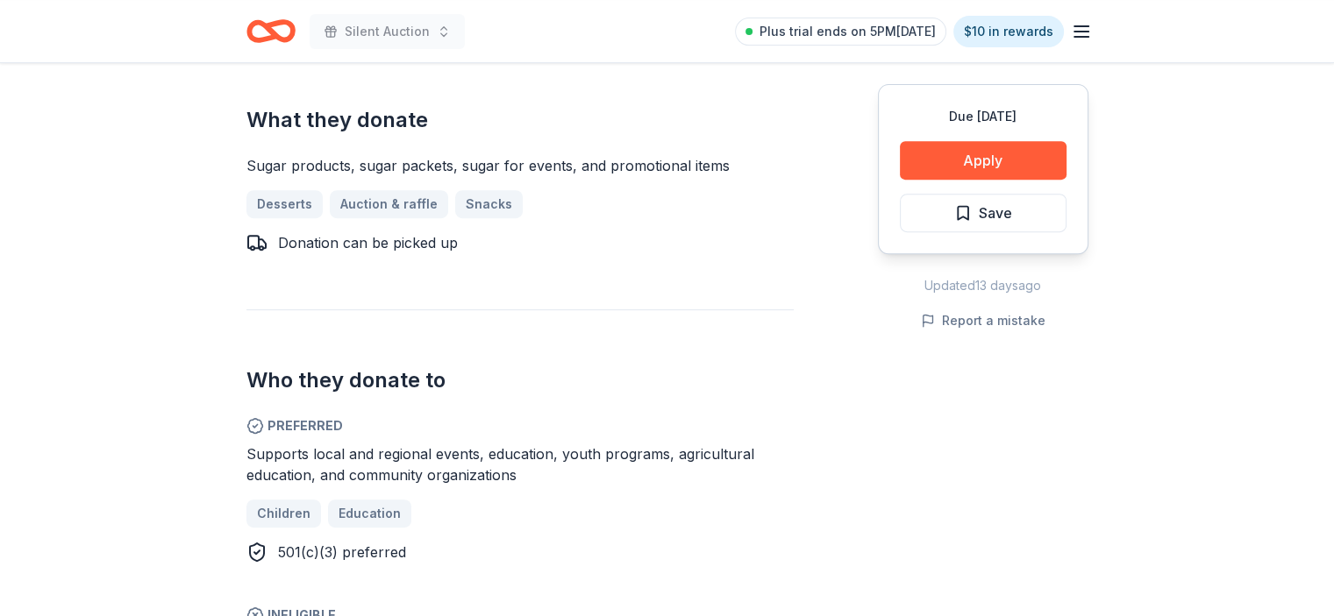
scroll to position [614, 0]
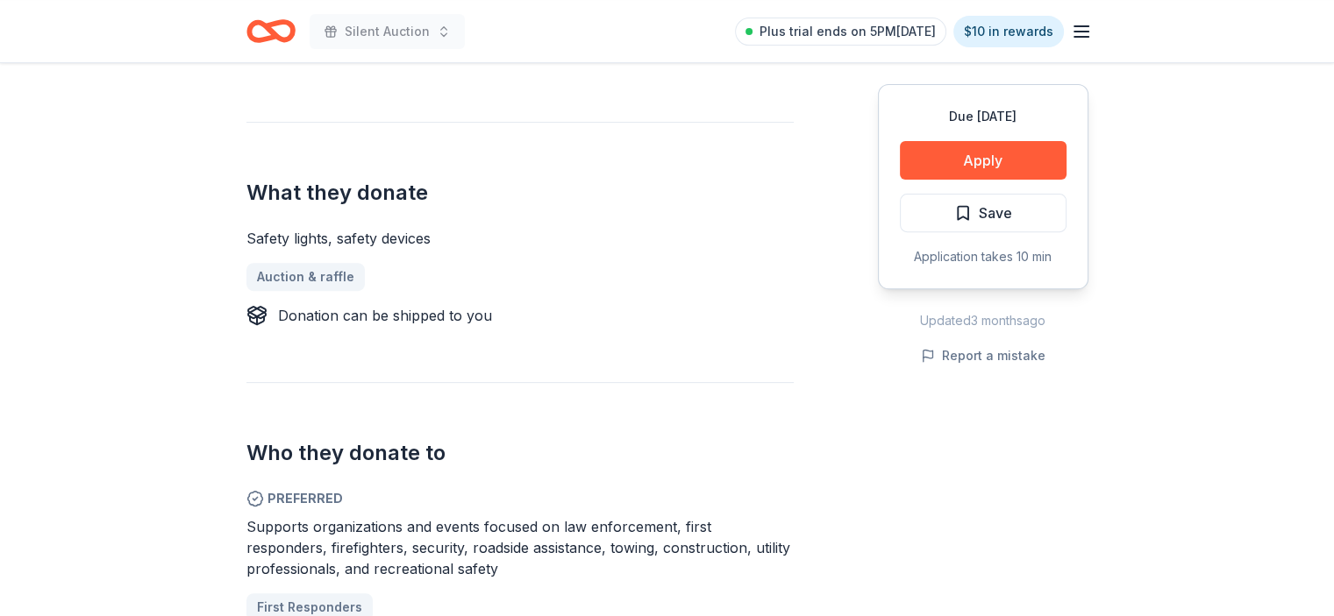
scroll to position [701, 0]
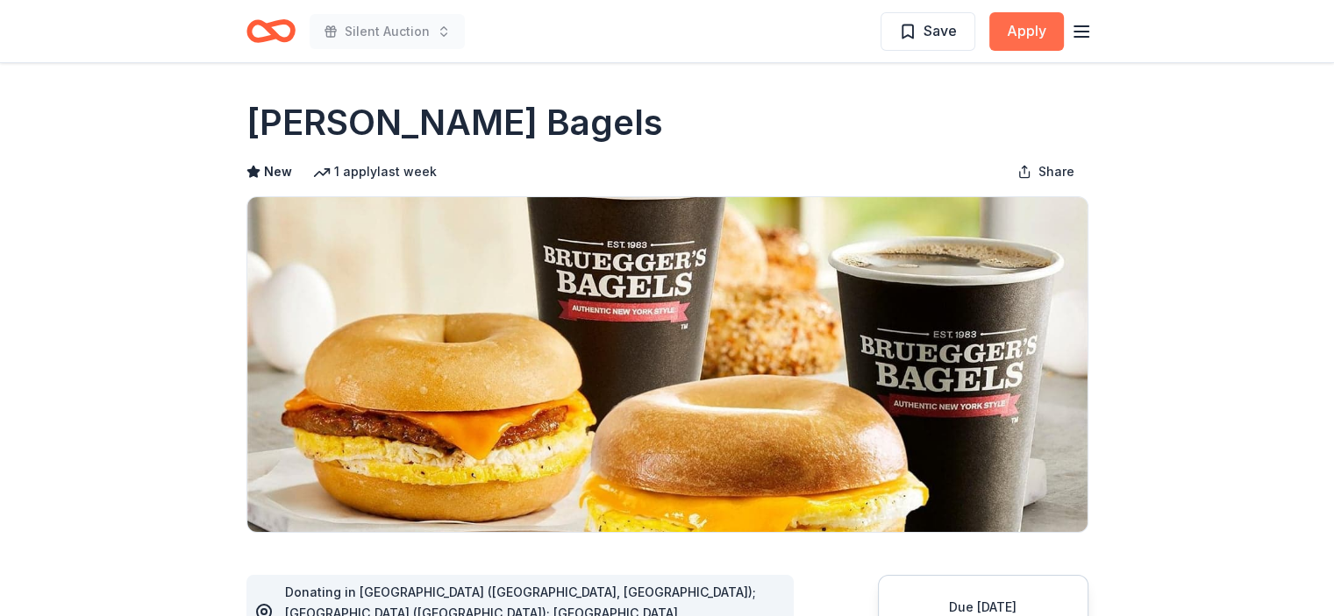
click at [1031, 12] on button "Apply" at bounding box center [1026, 31] width 75 height 39
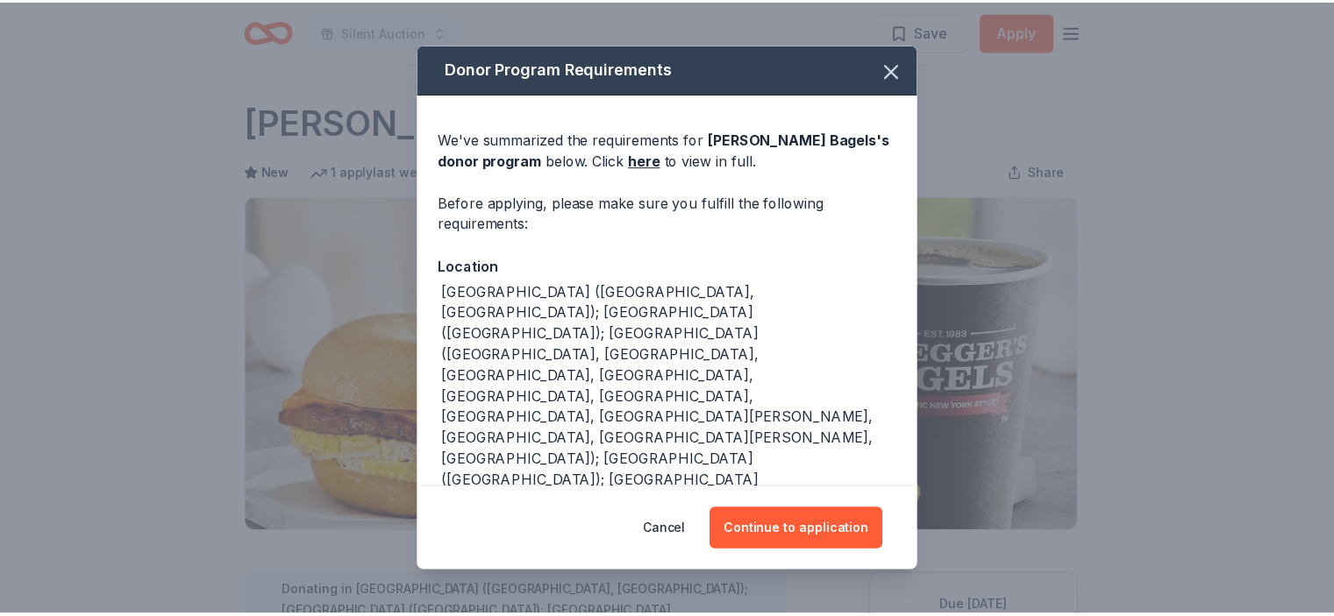
scroll to position [88, 0]
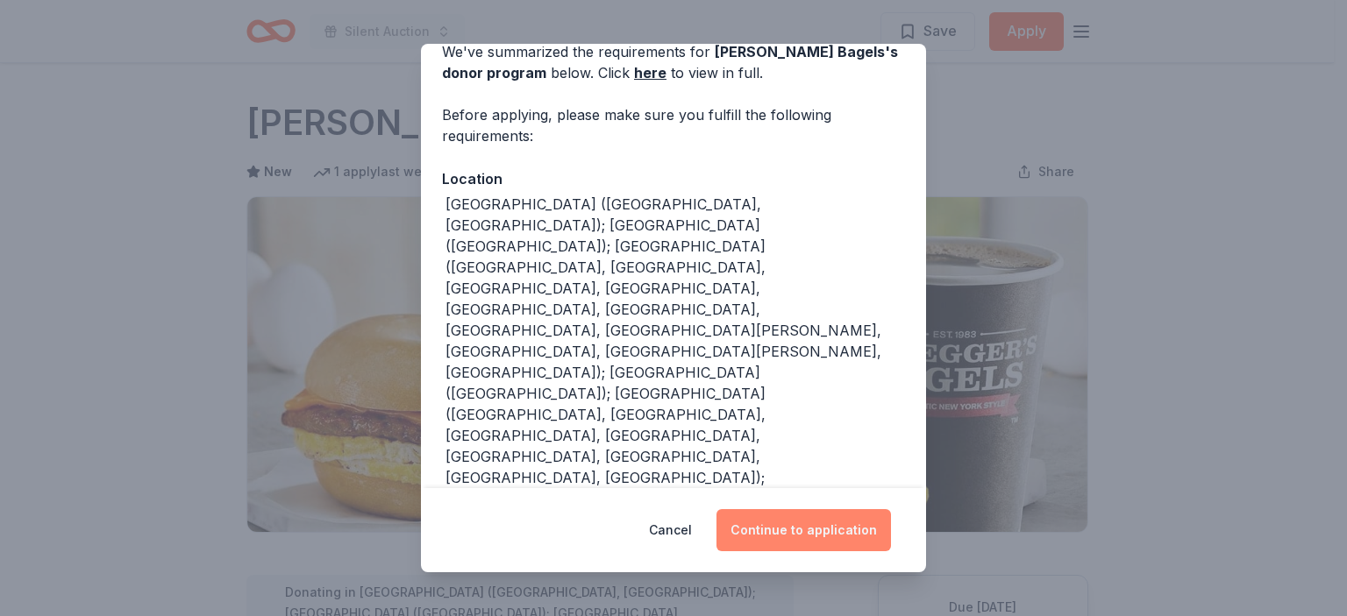
click at [811, 525] on button "Continue to application" at bounding box center [803, 530] width 174 height 42
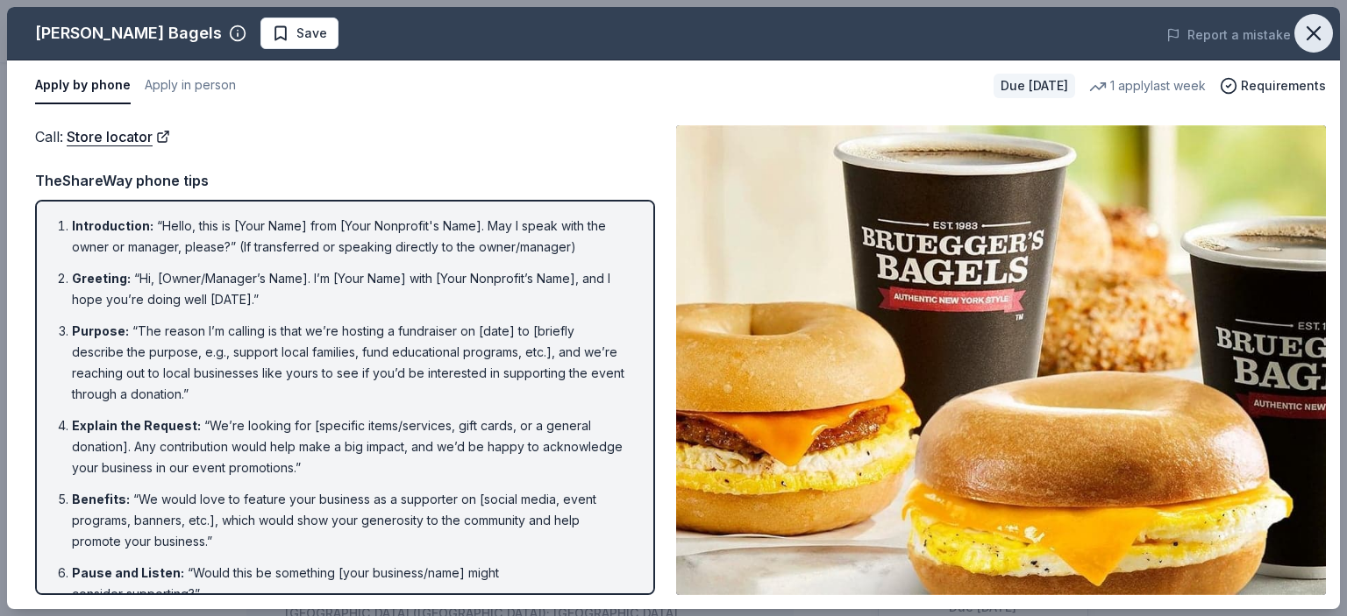
click at [1315, 28] on icon "button" at bounding box center [1313, 33] width 25 height 25
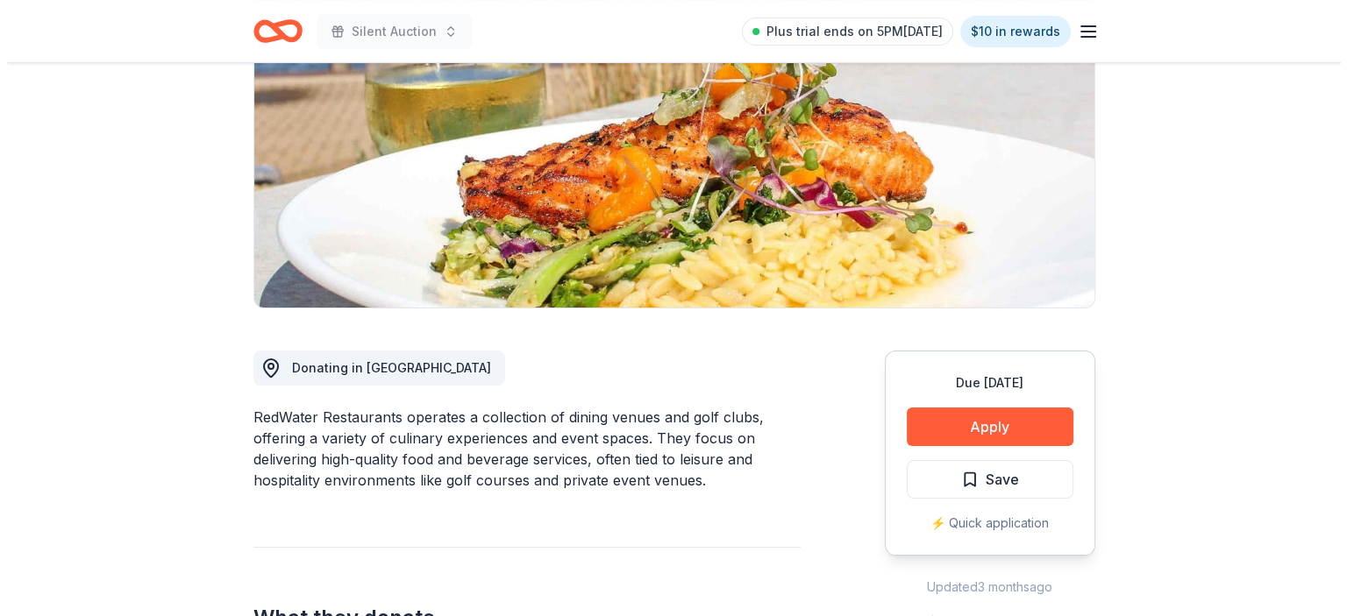
scroll to position [263, 0]
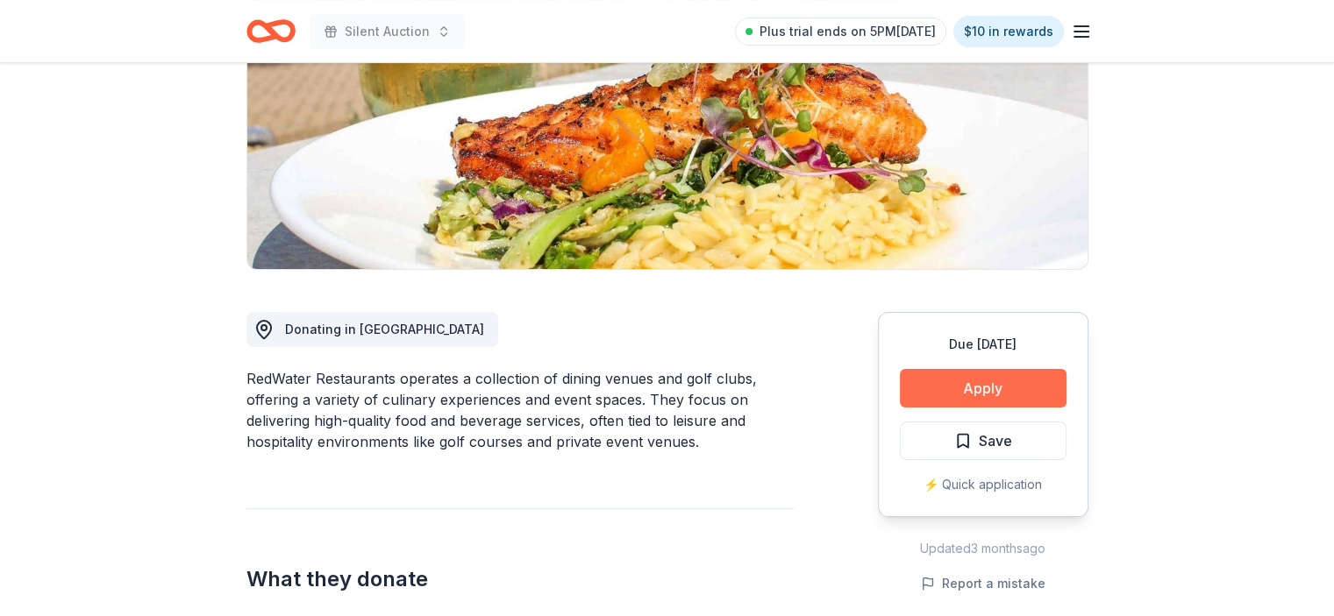
click at [963, 383] on button "Apply" at bounding box center [983, 388] width 167 height 39
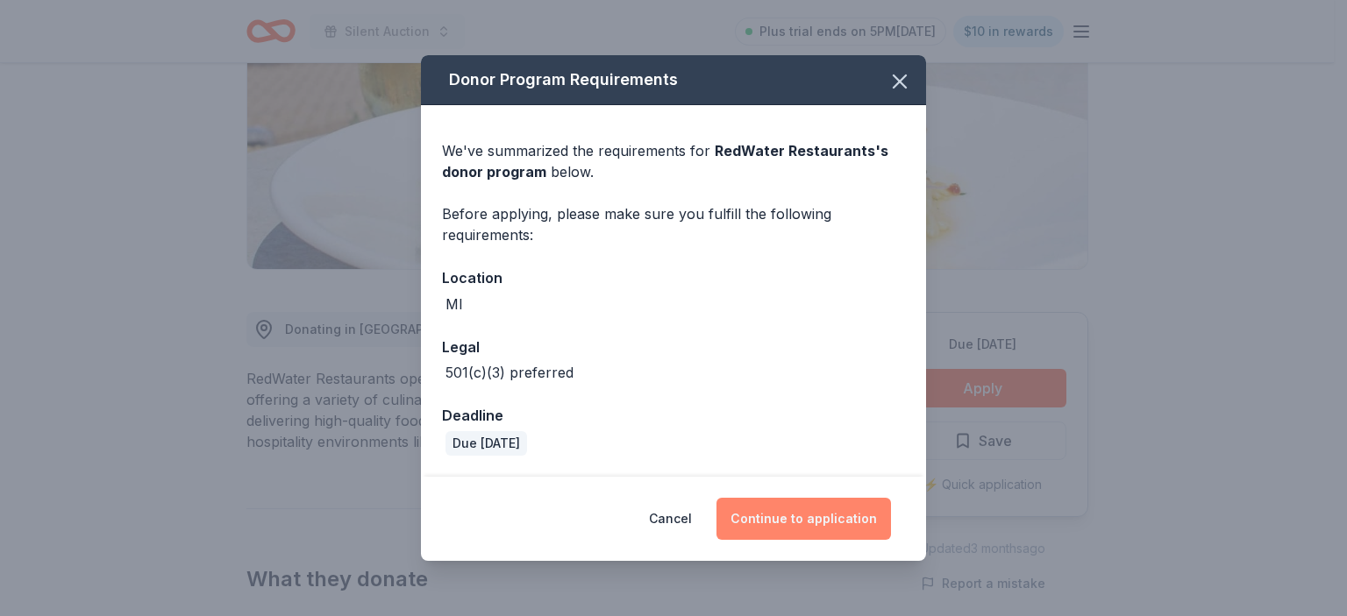
click at [843, 516] on button "Continue to application" at bounding box center [803, 519] width 174 height 42
